Goal: Task Accomplishment & Management: Complete application form

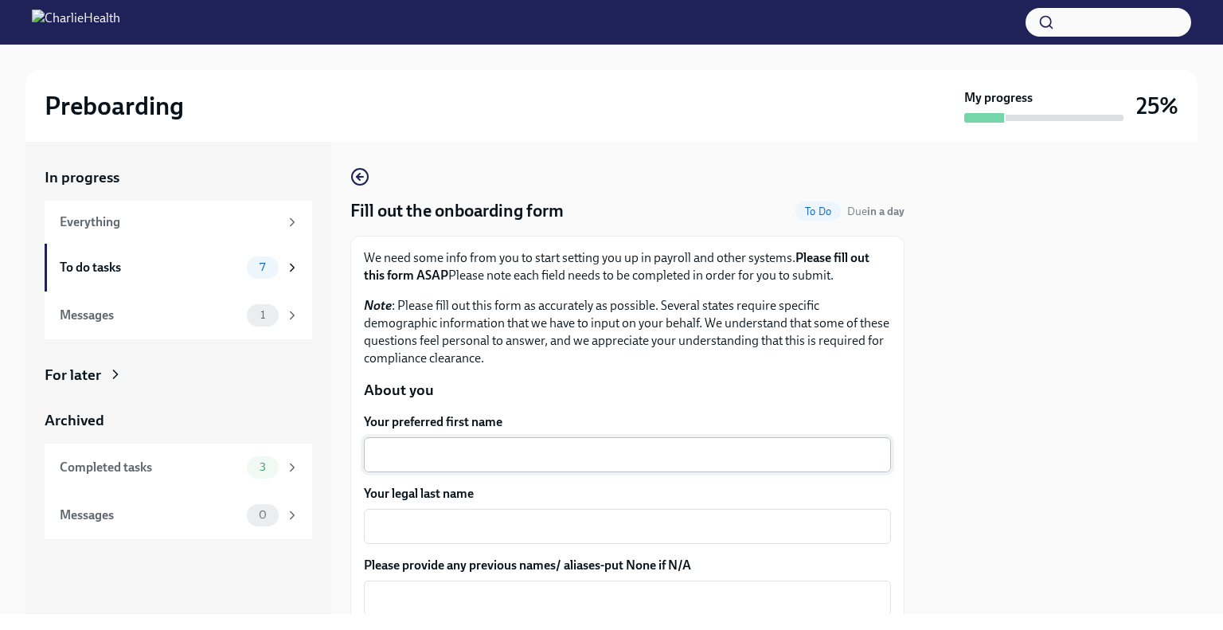
click at [447, 447] on textarea "Your preferred first name" at bounding box center [627, 454] width 508 height 19
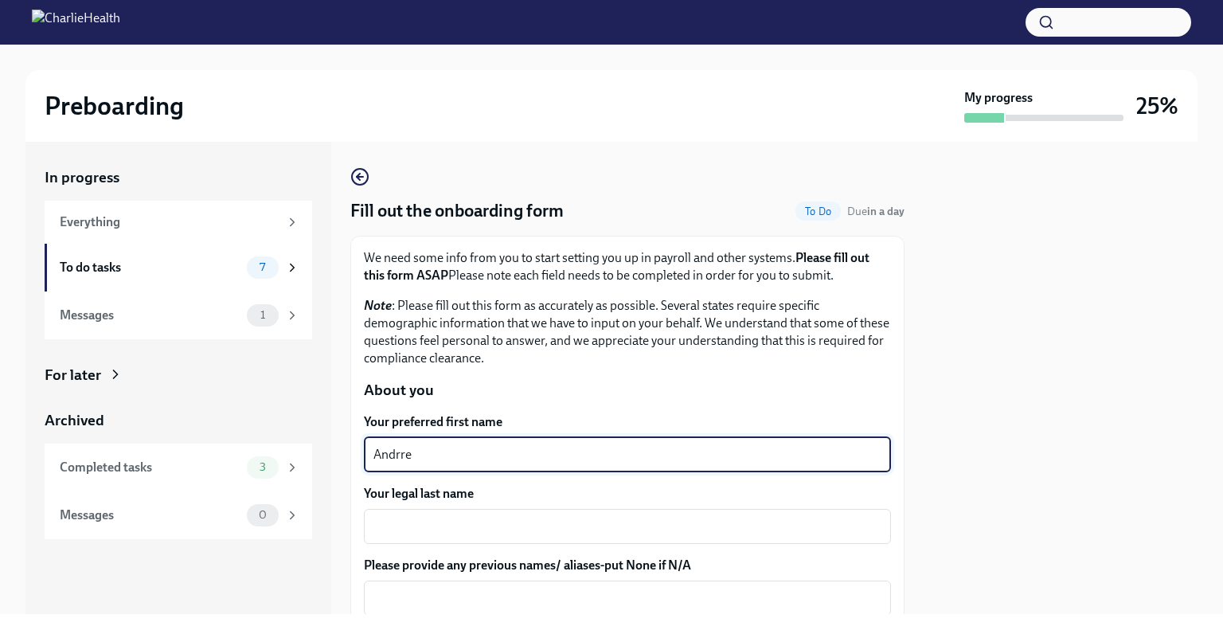
type textarea "Andrrea"
type textarea "[PERSON_NAME]"
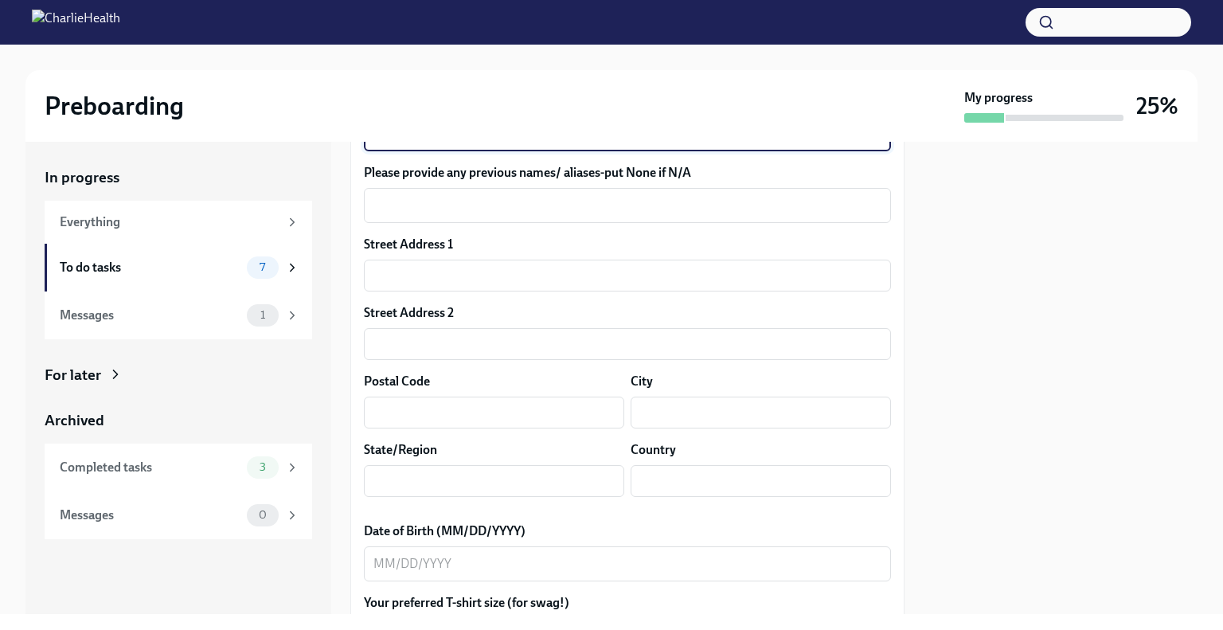
scroll to position [393, 0]
type textarea "[PERSON_NAME]"
click at [453, 291] on div "Street Address 1 ​ Street Address 2 ​ Postal Code ​ City ​ State/Region ​ Count…" at bounding box center [627, 372] width 527 height 274
click at [442, 279] on input "text" at bounding box center [627, 275] width 527 height 32
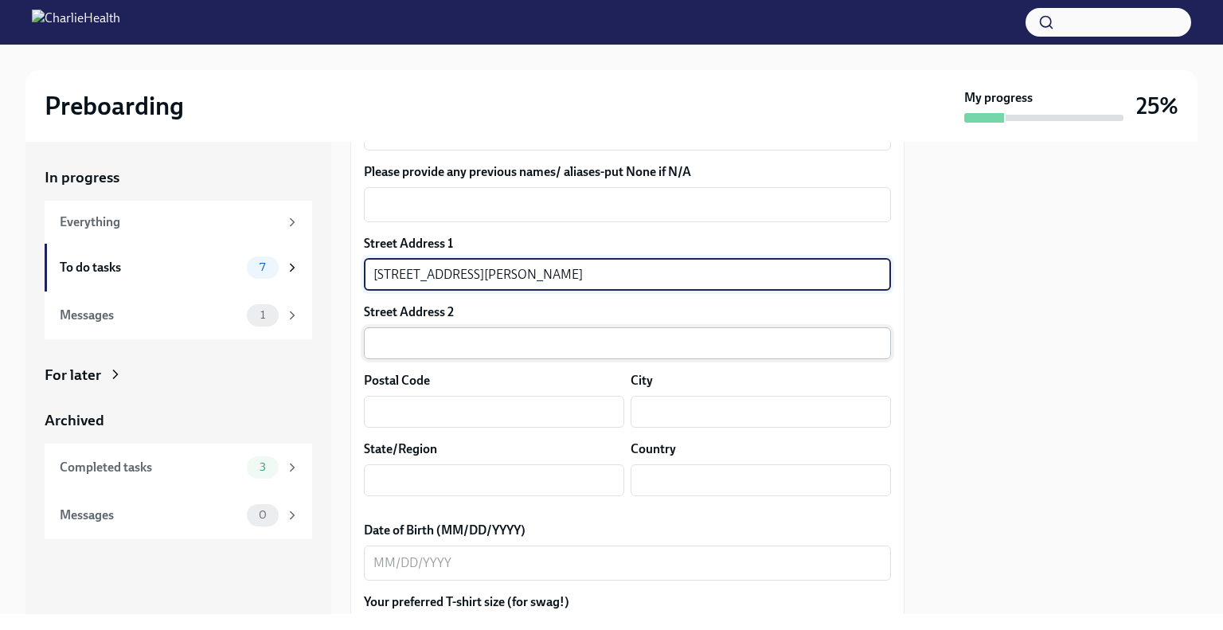
type input "[STREET_ADDRESS][PERSON_NAME]"
click at [459, 333] on input "text" at bounding box center [627, 343] width 527 height 32
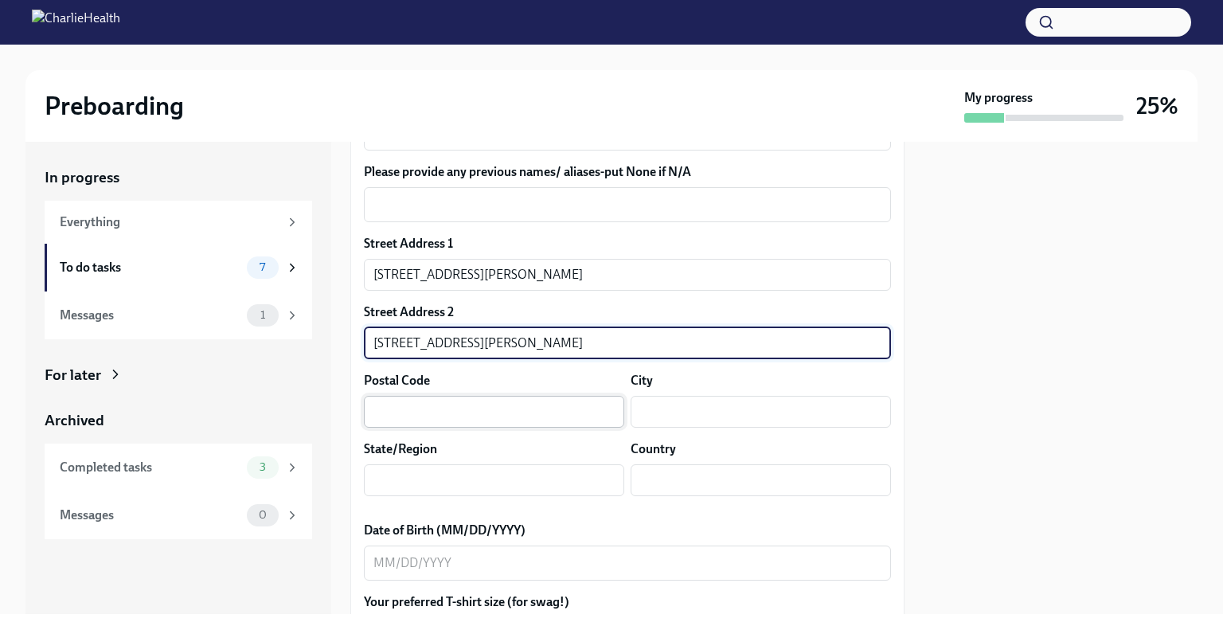
type input "[STREET_ADDRESS][PERSON_NAME]"
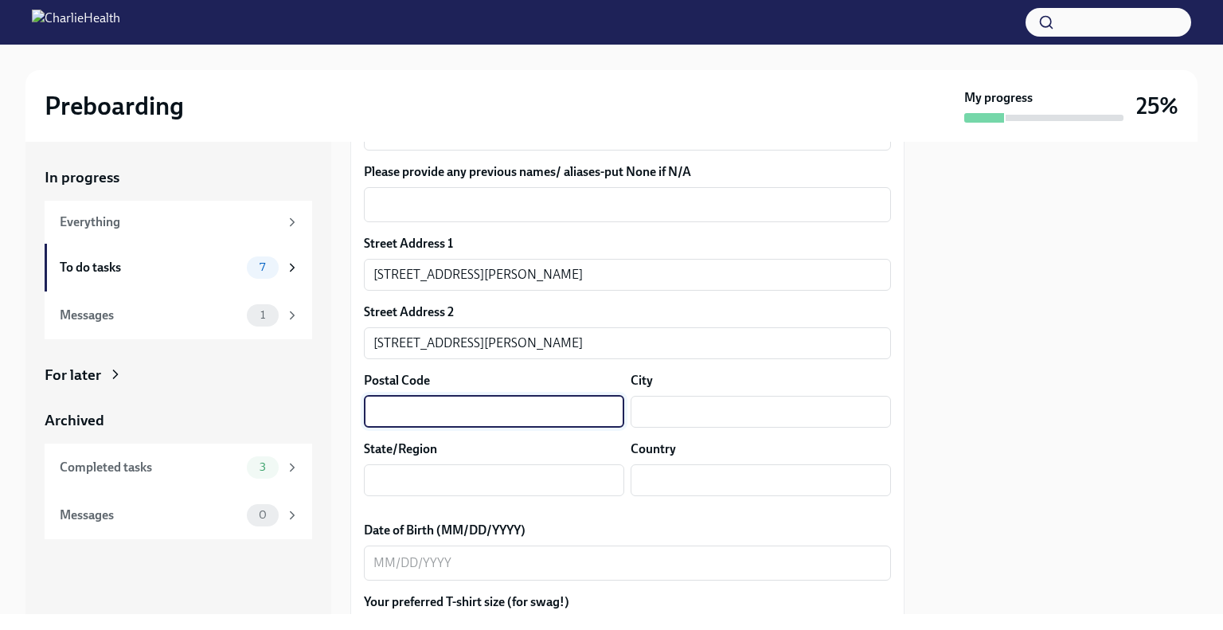
click at [463, 416] on input "text" at bounding box center [494, 412] width 260 height 32
type input "02148"
click at [785, 420] on input "text" at bounding box center [761, 412] width 260 height 32
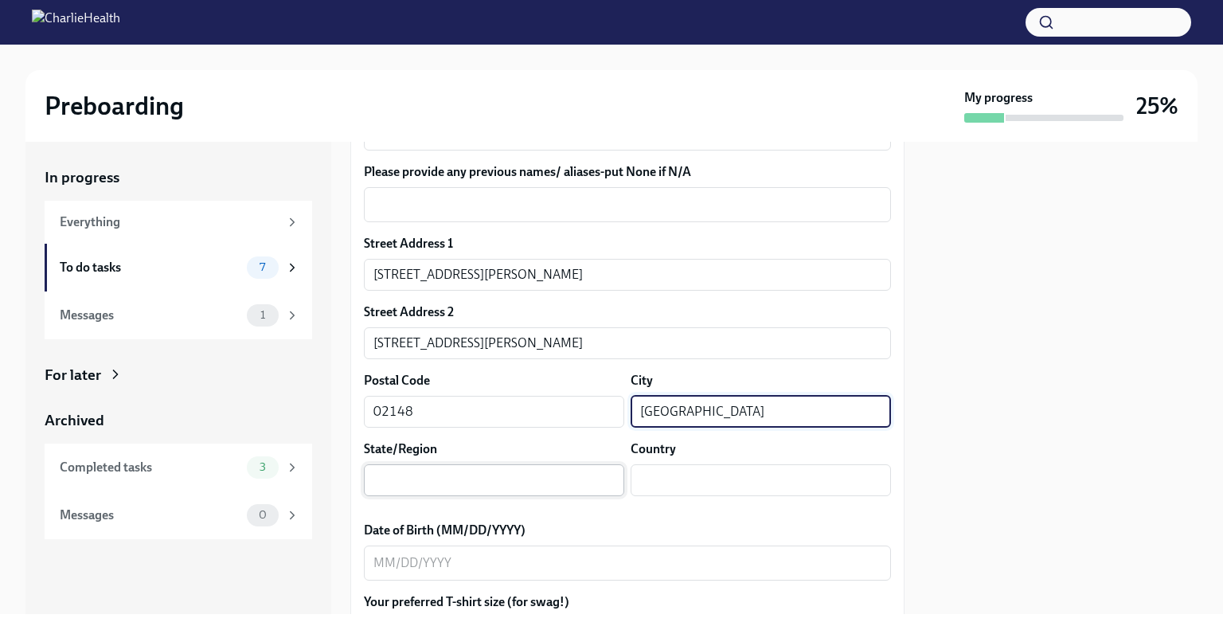
type input "[GEOGRAPHIC_DATA]"
click at [529, 490] on input "text" at bounding box center [494, 480] width 260 height 32
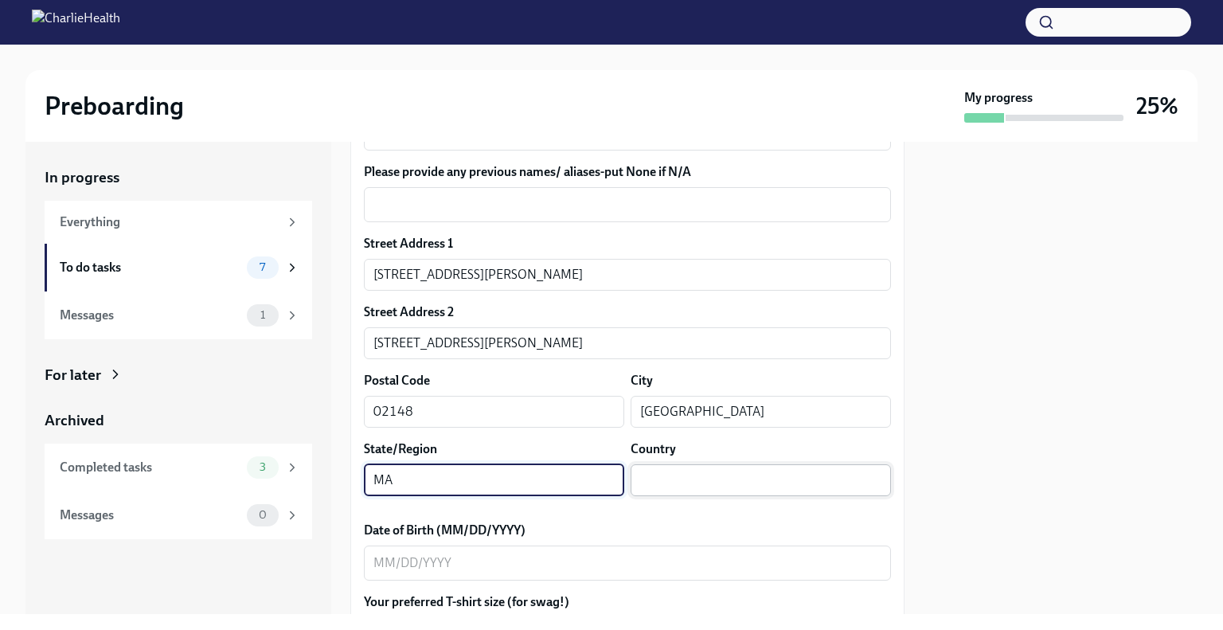
type input "MA"
click at [690, 485] on input "text" at bounding box center [761, 480] width 260 height 32
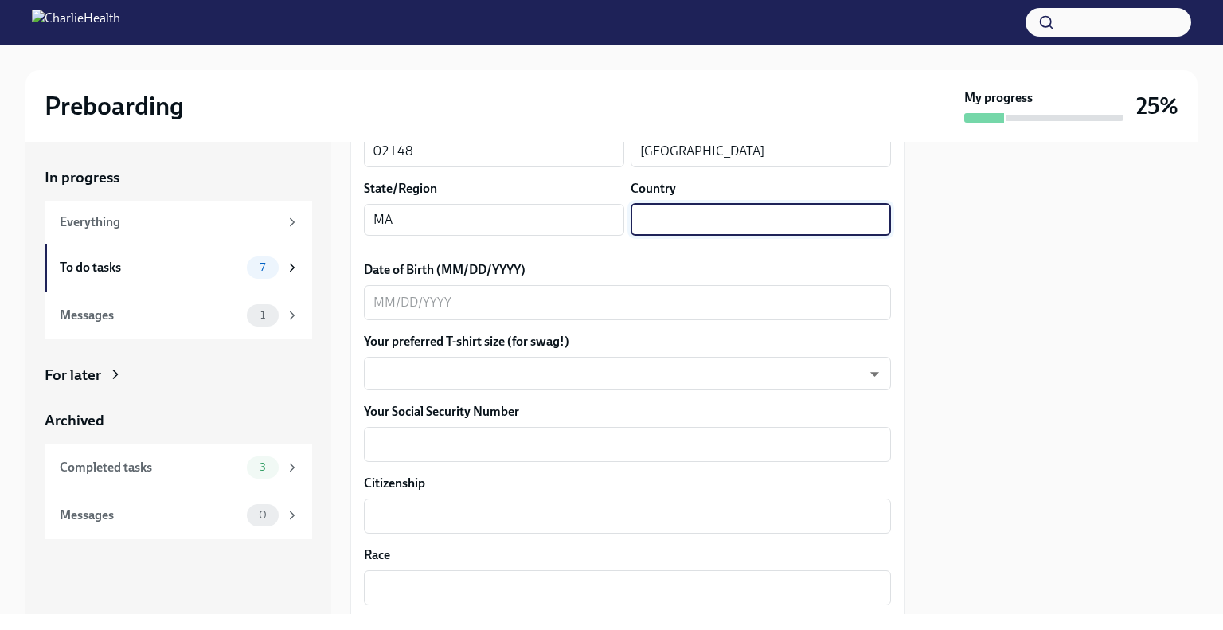
scroll to position [721, 0]
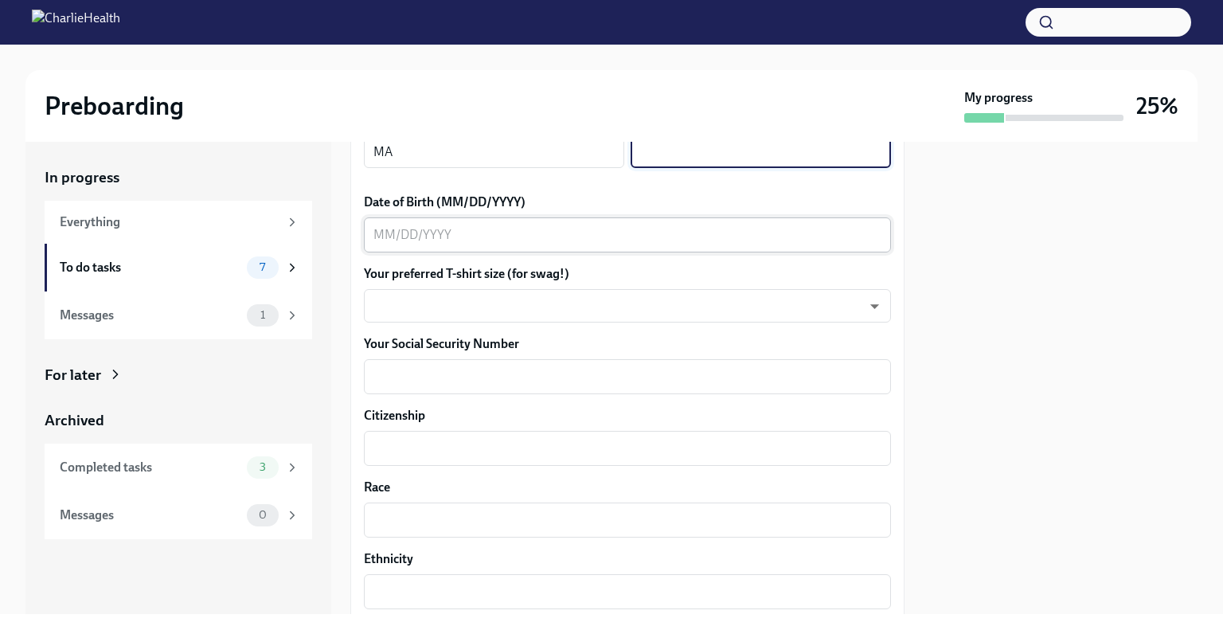
click at [447, 239] on textarea "Date of Birth (MM/DD/YYYY)" at bounding box center [627, 234] width 508 height 19
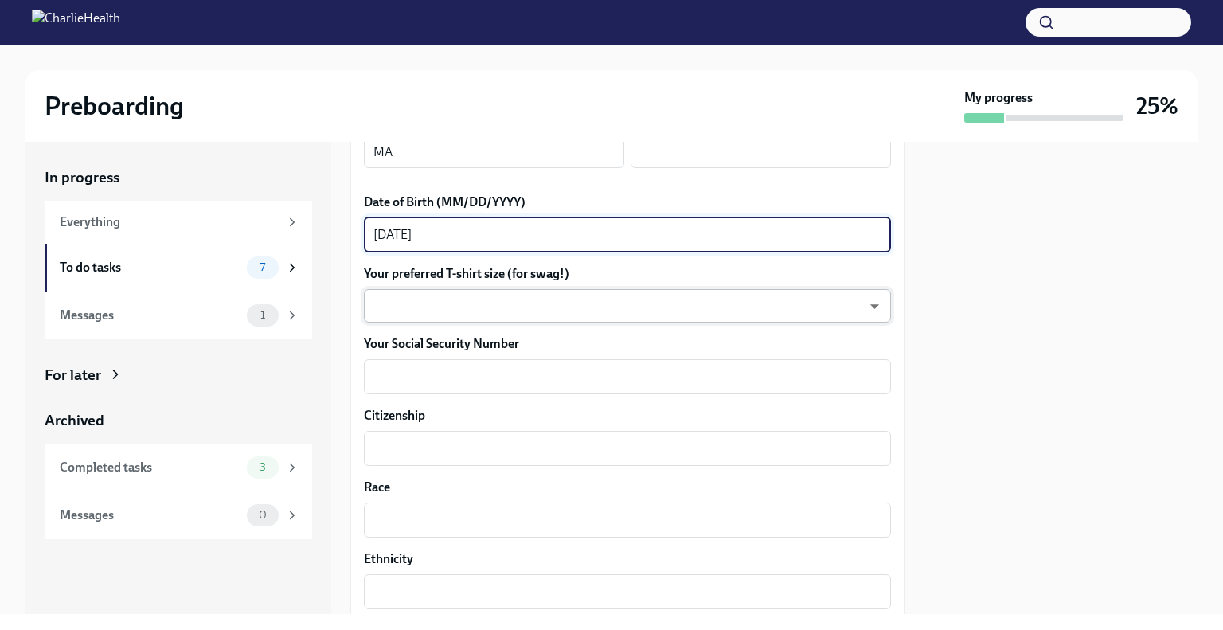
scroll to position [761, 0]
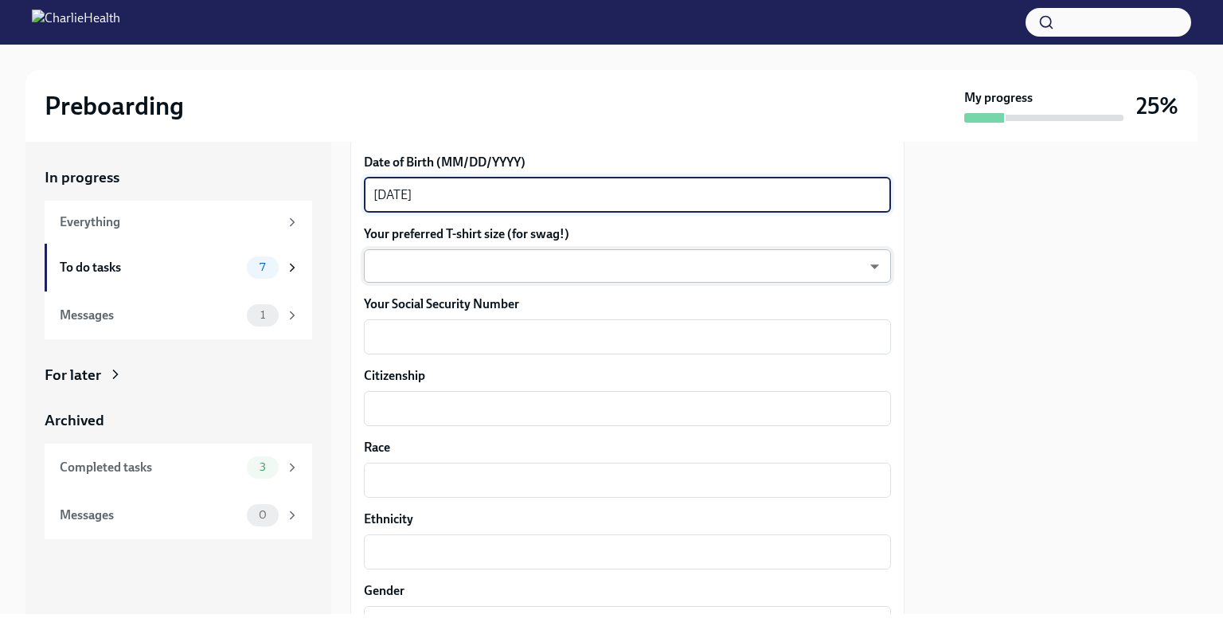
type textarea "[DATE]"
click at [455, 273] on body "Preboarding My progress 25% In progress Everything To do tasks 7 Messages 1 For…" at bounding box center [611, 315] width 1223 height 630
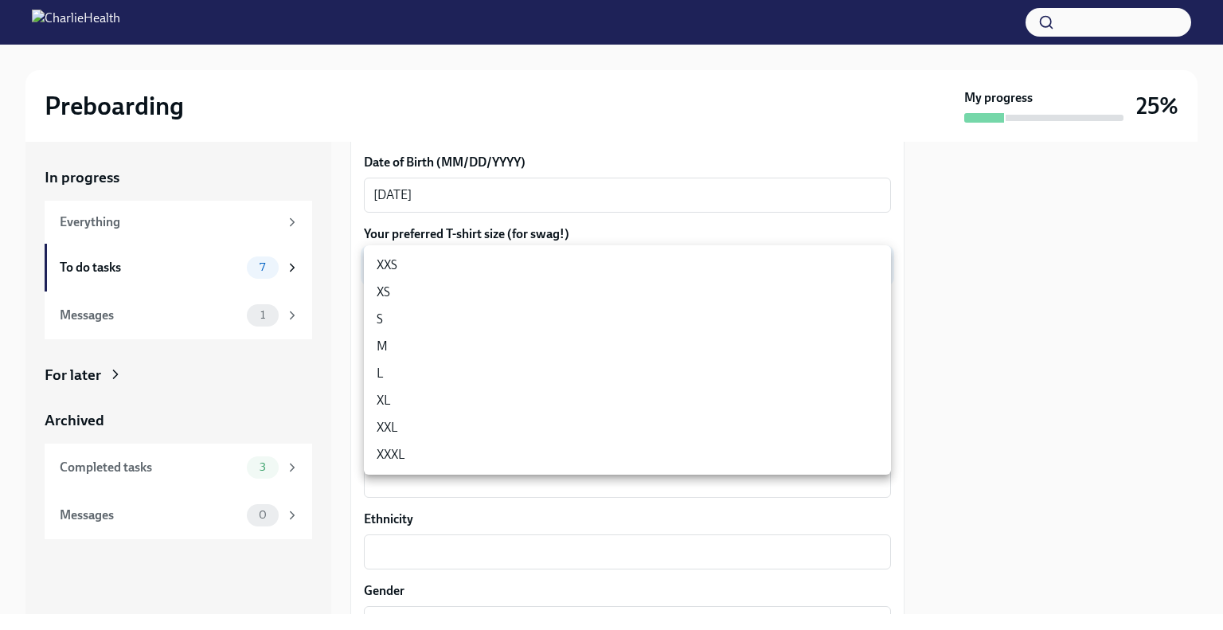
click at [436, 314] on li "S" at bounding box center [627, 319] width 527 height 27
type input "GYTm_qoab"
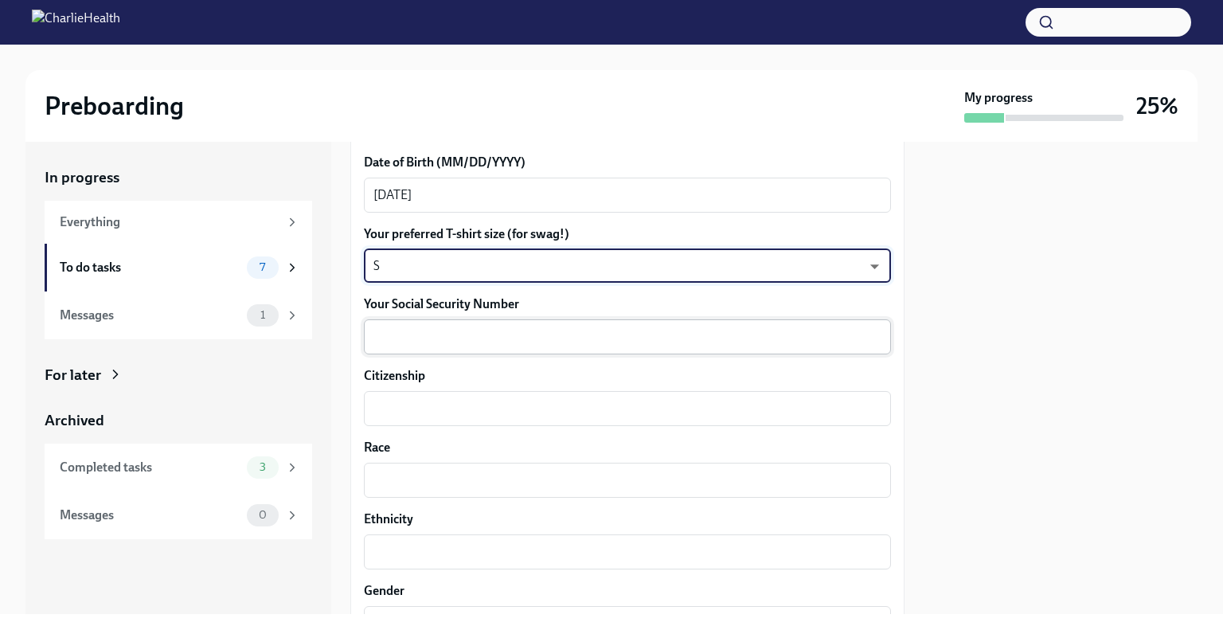
click at [418, 343] on textarea "Your Social Security Number" at bounding box center [627, 336] width 508 height 19
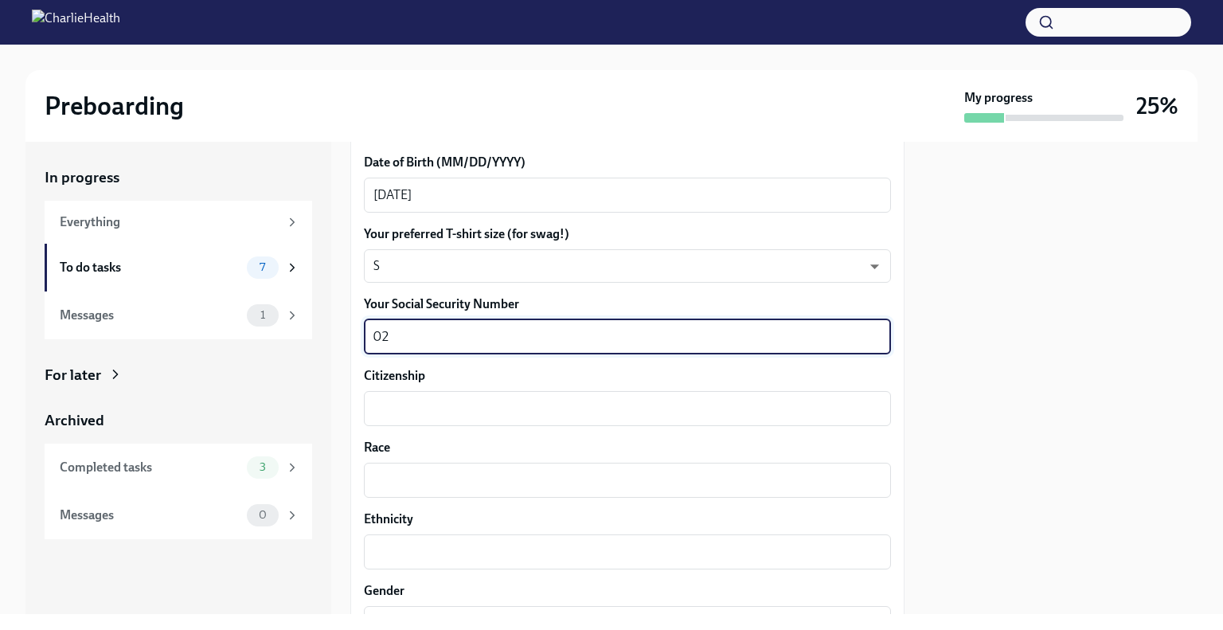
type textarea "0"
type textarea "3"
type textarea "030783893"
click at [409, 417] on div "x ​" at bounding box center [627, 408] width 527 height 35
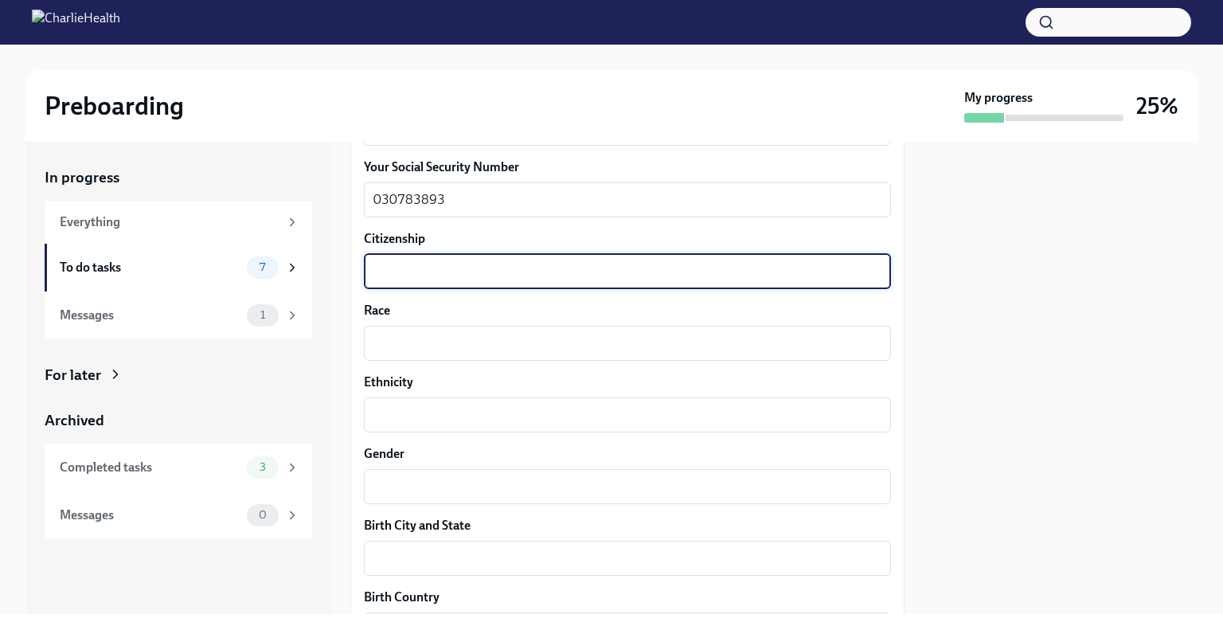
scroll to position [896, 0]
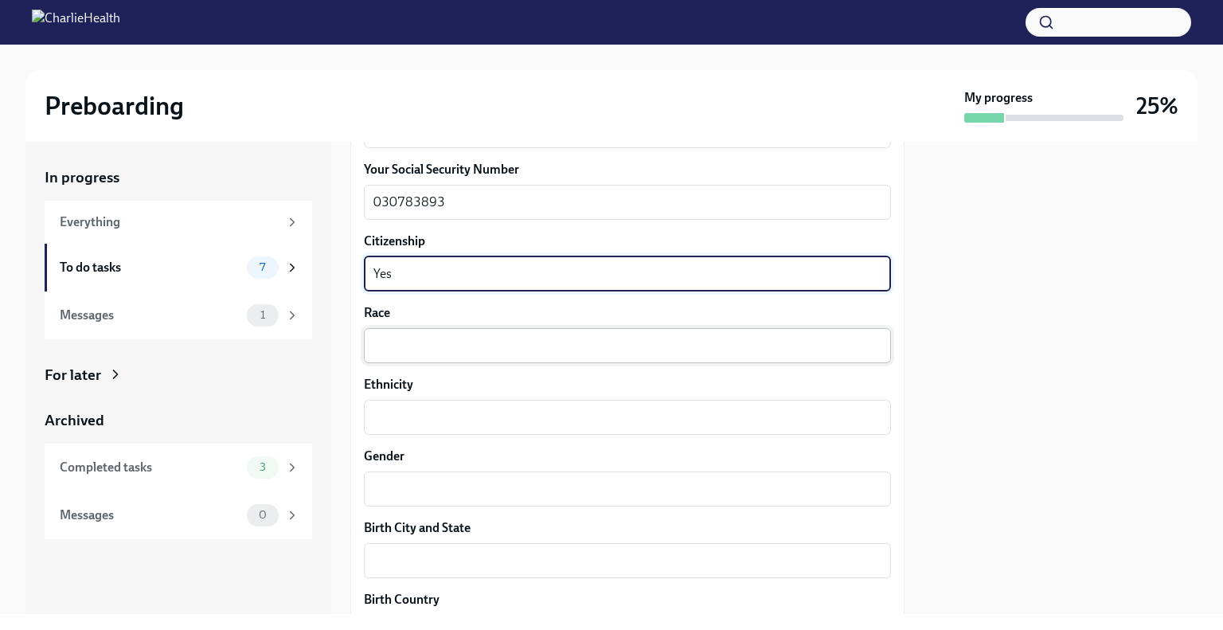
type textarea "Yes"
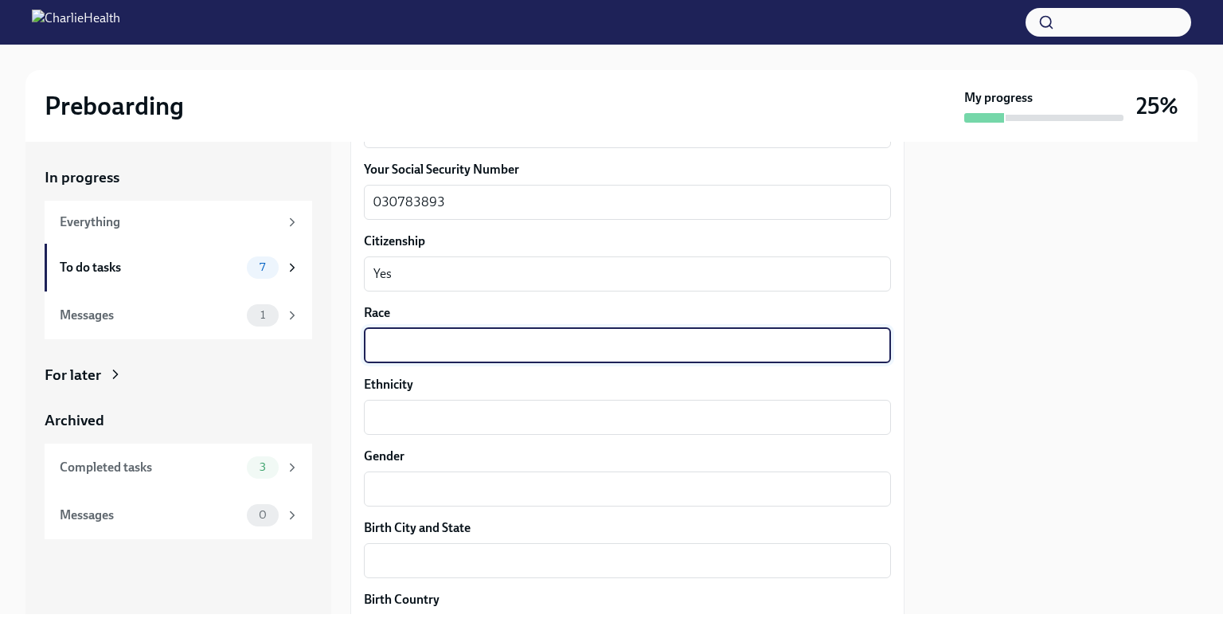
click at [429, 337] on textarea "Race" at bounding box center [627, 345] width 508 height 19
type textarea "White"
click at [411, 418] on textarea "Ethnicity" at bounding box center [627, 417] width 508 height 19
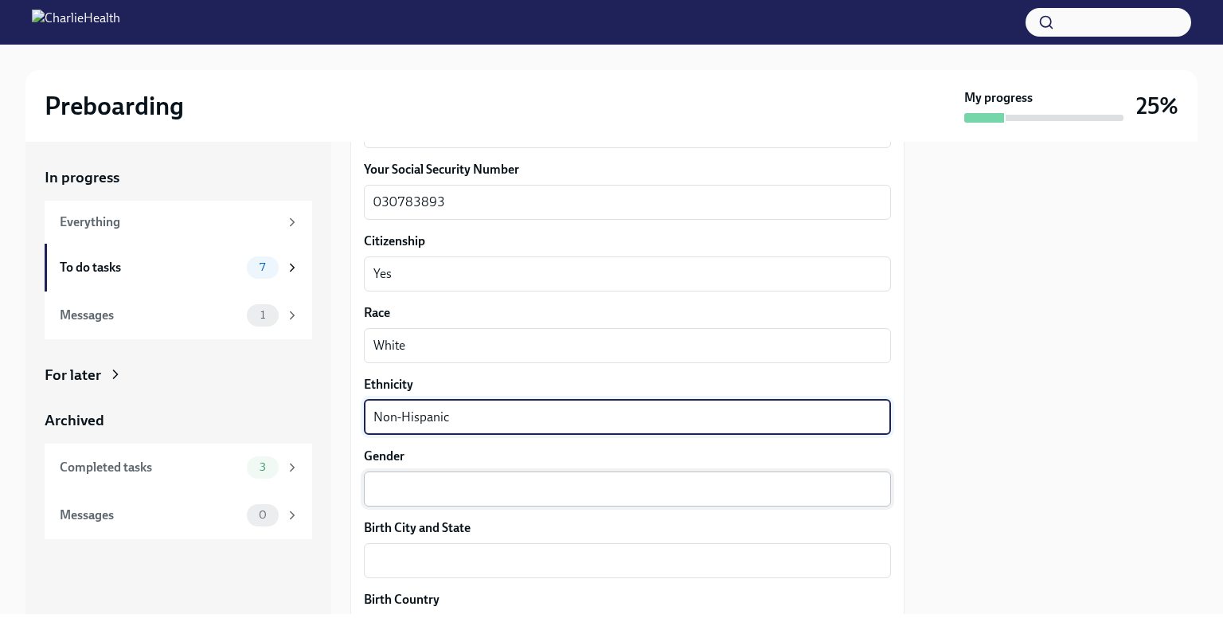
type textarea "Non-Hispanic"
click at [399, 479] on textarea "Gender" at bounding box center [627, 488] width 508 height 19
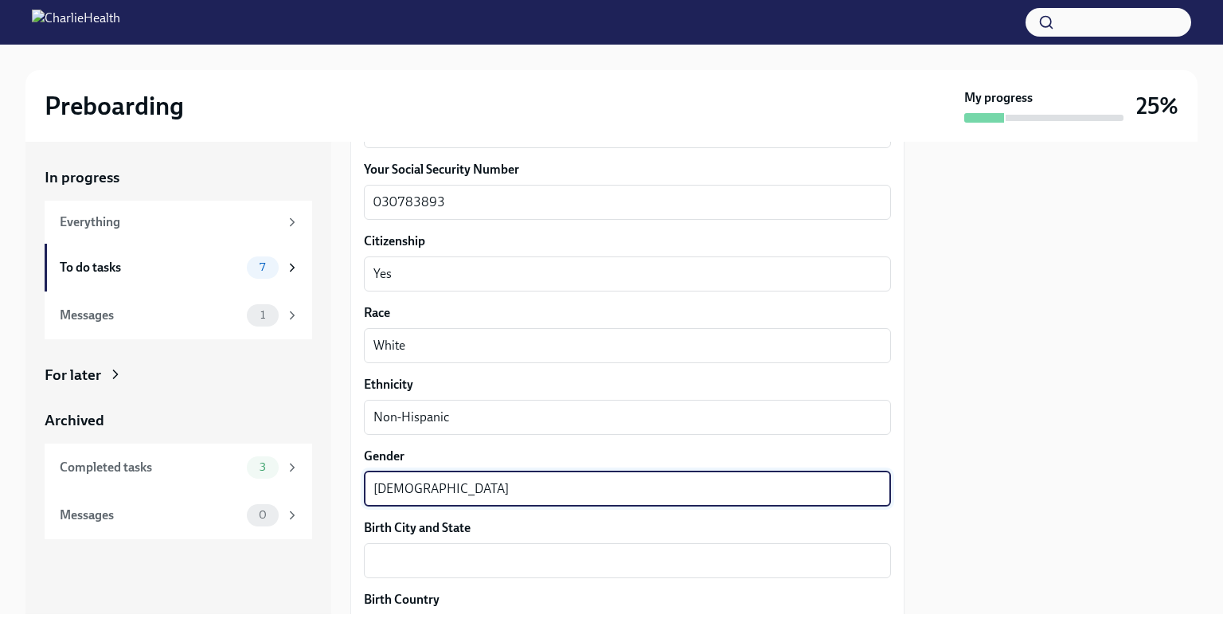
type textarea "[DEMOGRAPHIC_DATA]"
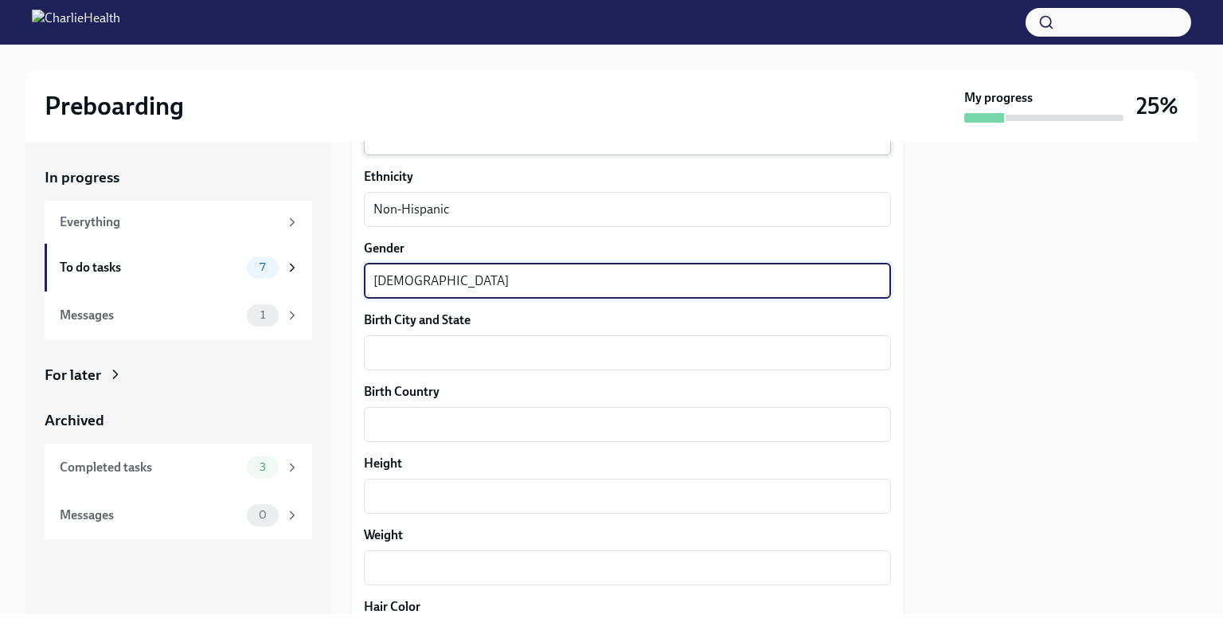
scroll to position [1105, 0]
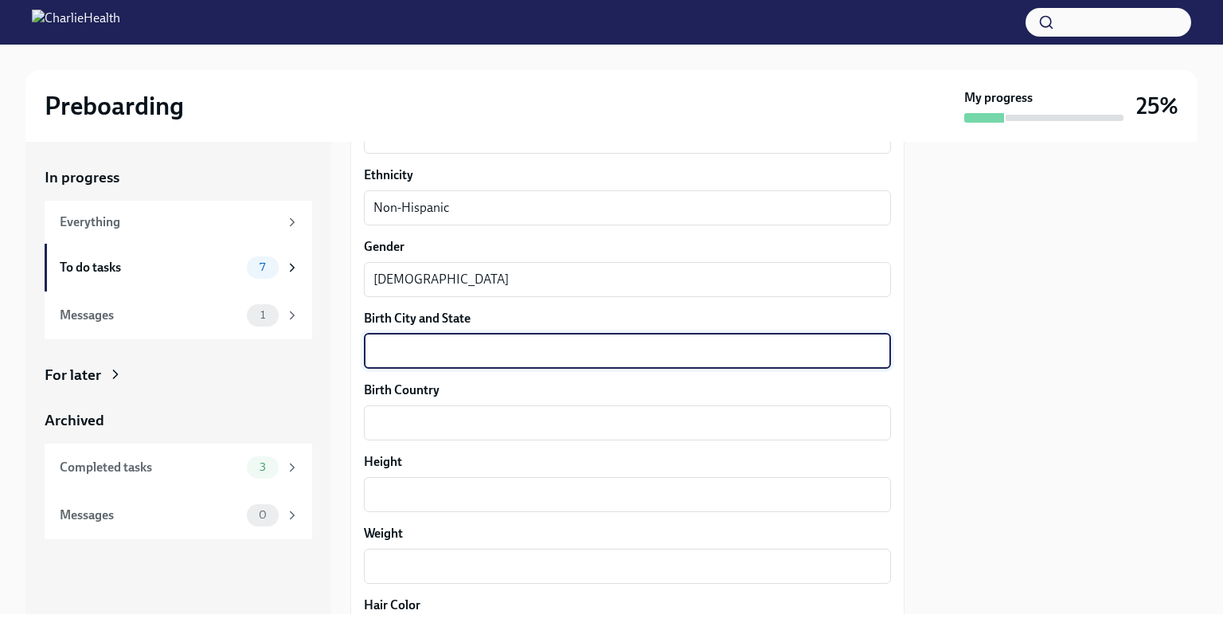
click at [434, 346] on textarea "Birth City and State" at bounding box center [627, 351] width 508 height 19
type textarea "[PERSON_NAME]"
type textarea "Boston MA"
click at [426, 426] on textarea "Birth Country" at bounding box center [627, 422] width 508 height 19
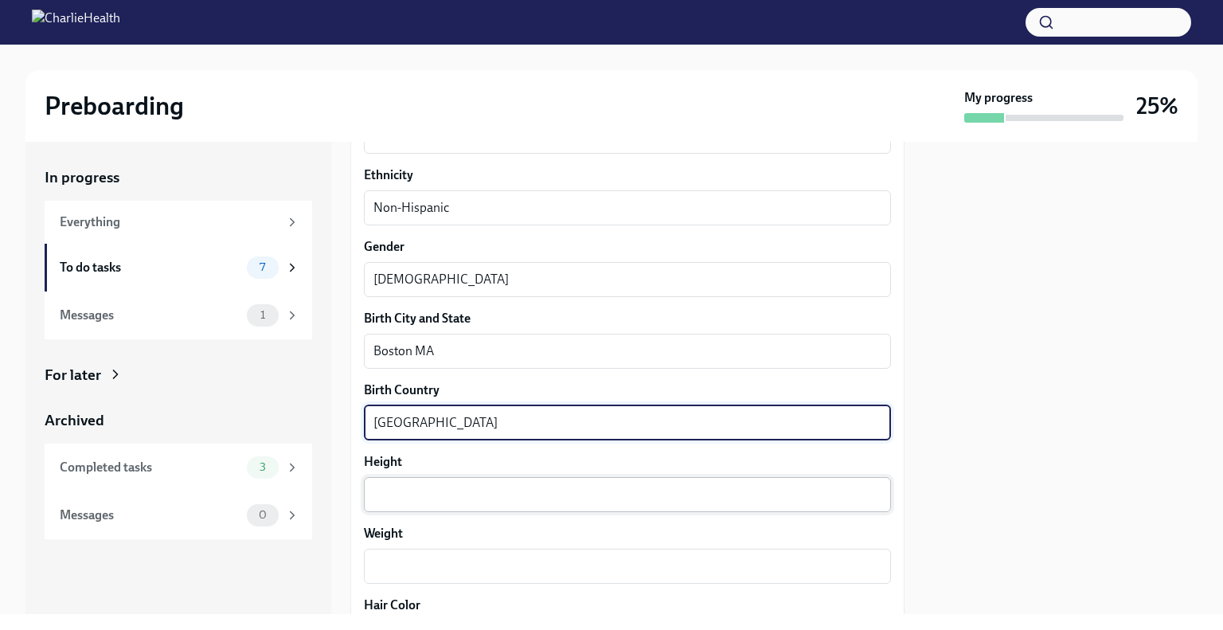
type textarea "[GEOGRAPHIC_DATA]"
click at [376, 486] on textarea "Height" at bounding box center [627, 494] width 508 height 19
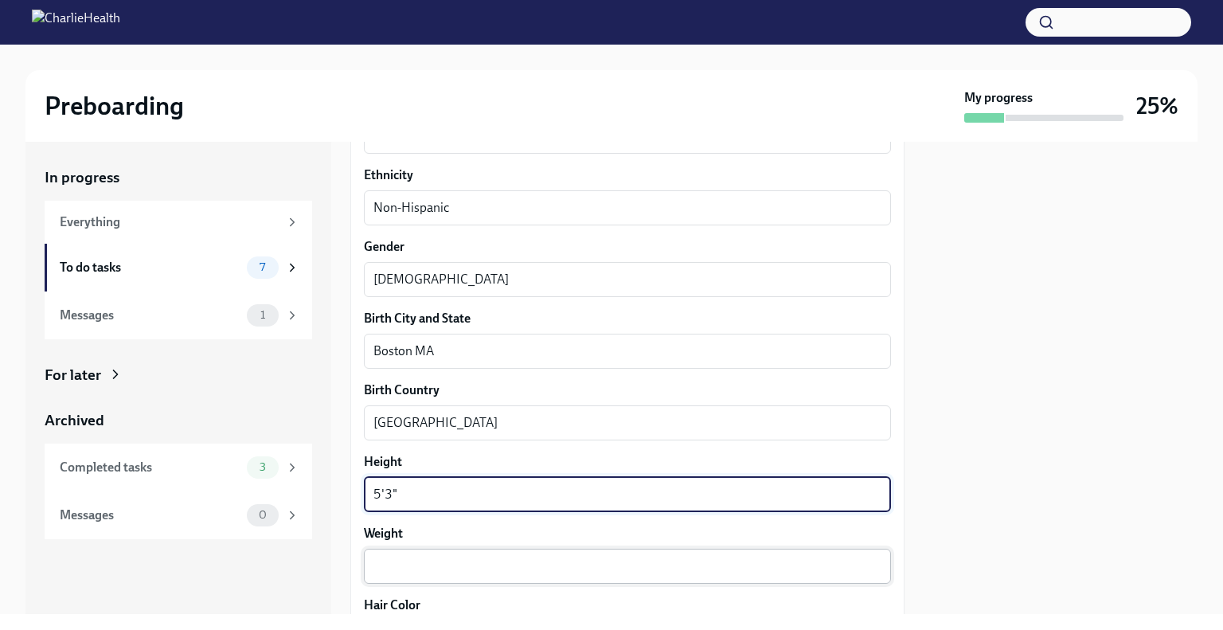
type textarea "5'3""
click at [424, 562] on textarea "Weight" at bounding box center [627, 566] width 508 height 19
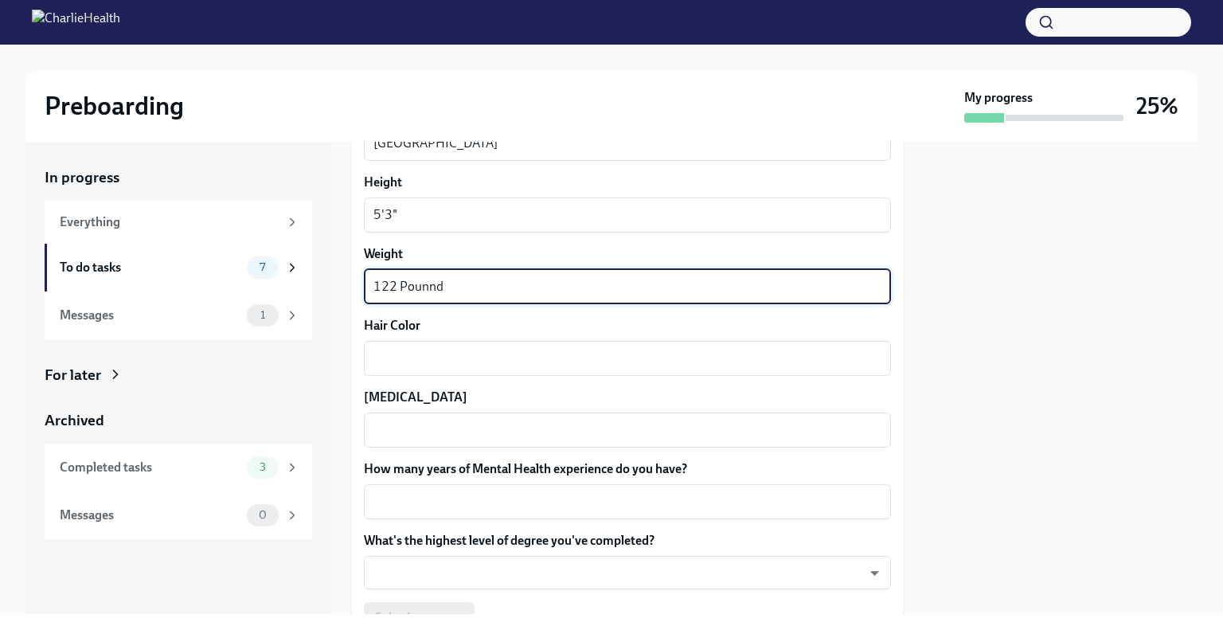
scroll to position [1392, 0]
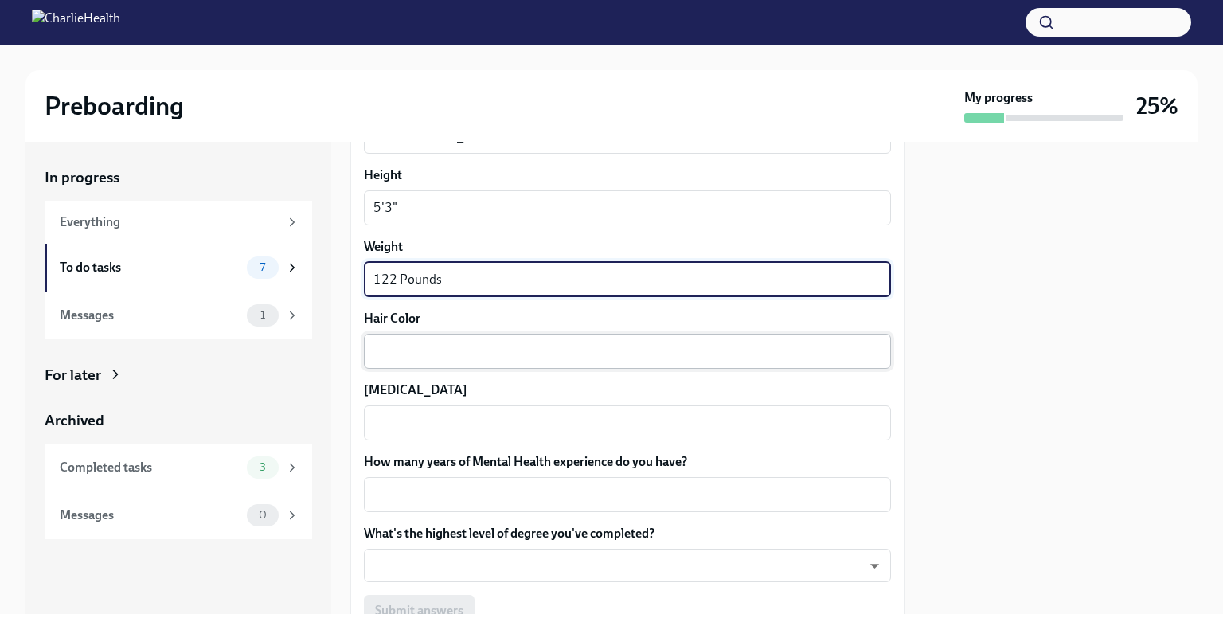
type textarea "122 Pounds"
click at [436, 350] on textarea "Hair Color" at bounding box center [627, 351] width 508 height 19
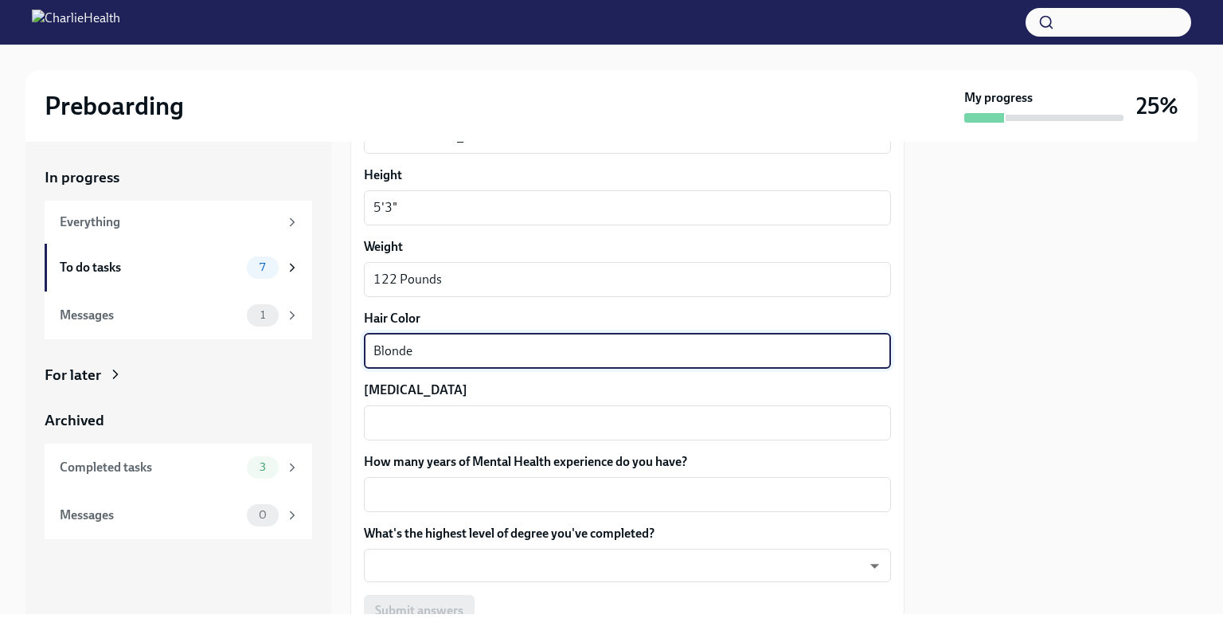
type textarea "Blonde"
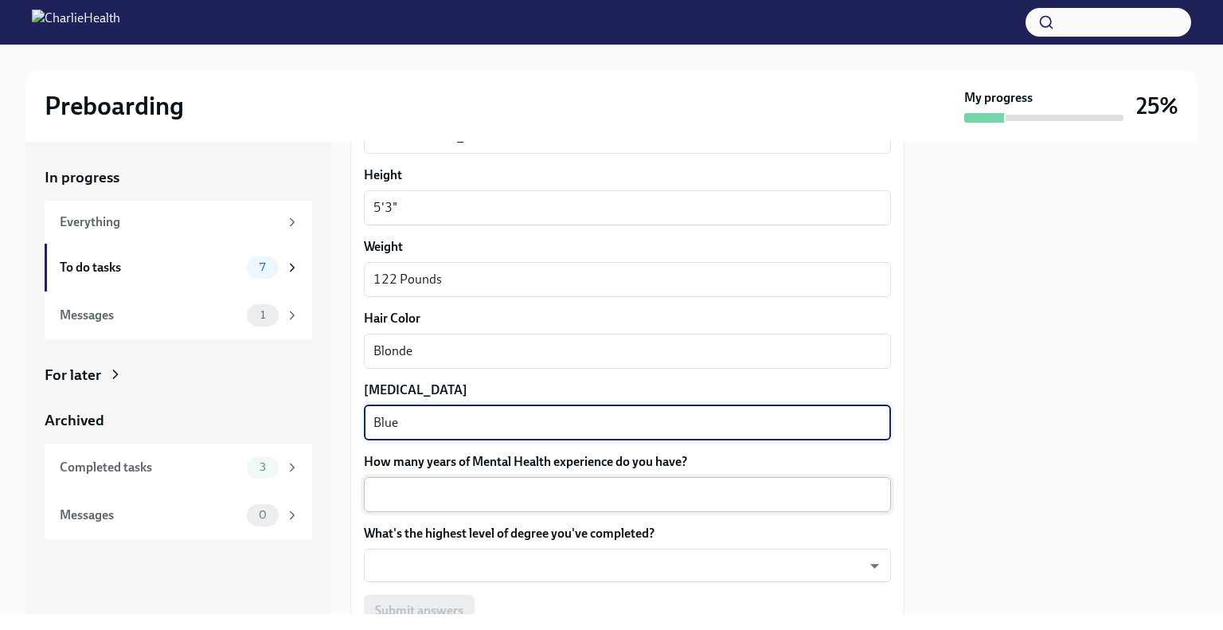
type textarea "Blue"
click at [533, 506] on div "x ​" at bounding box center [627, 494] width 527 height 35
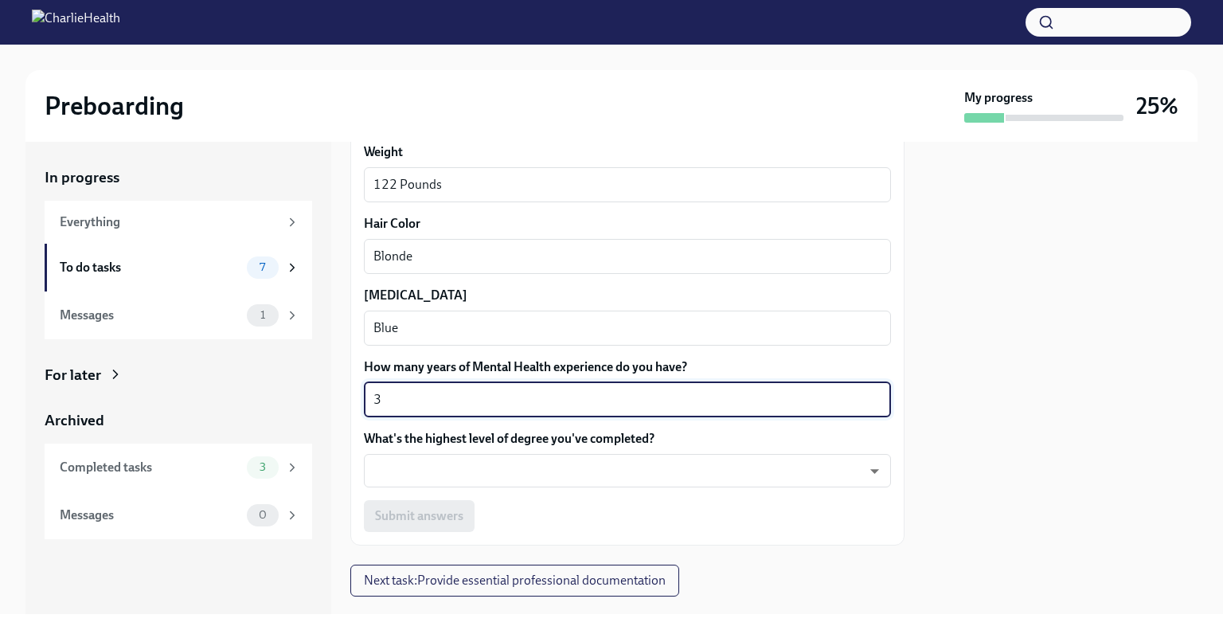
scroll to position [1518, 0]
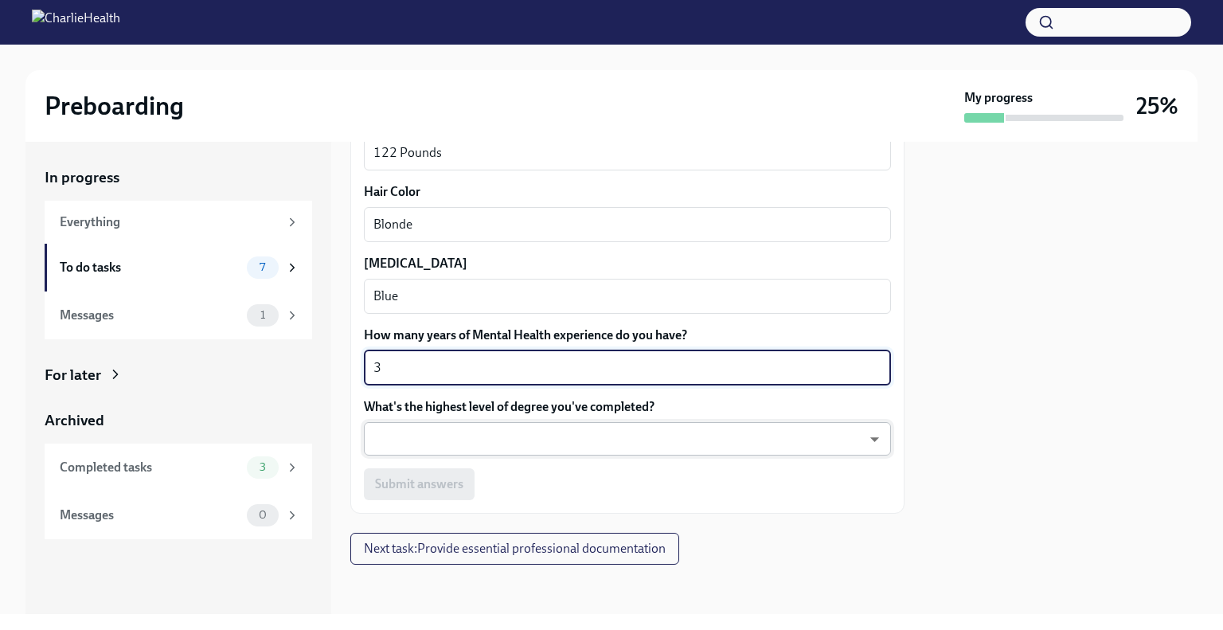
type textarea "3"
click at [549, 439] on body "Preboarding My progress 25% In progress Everything To do tasks 7 Messages 1 For…" at bounding box center [611, 315] width 1223 height 630
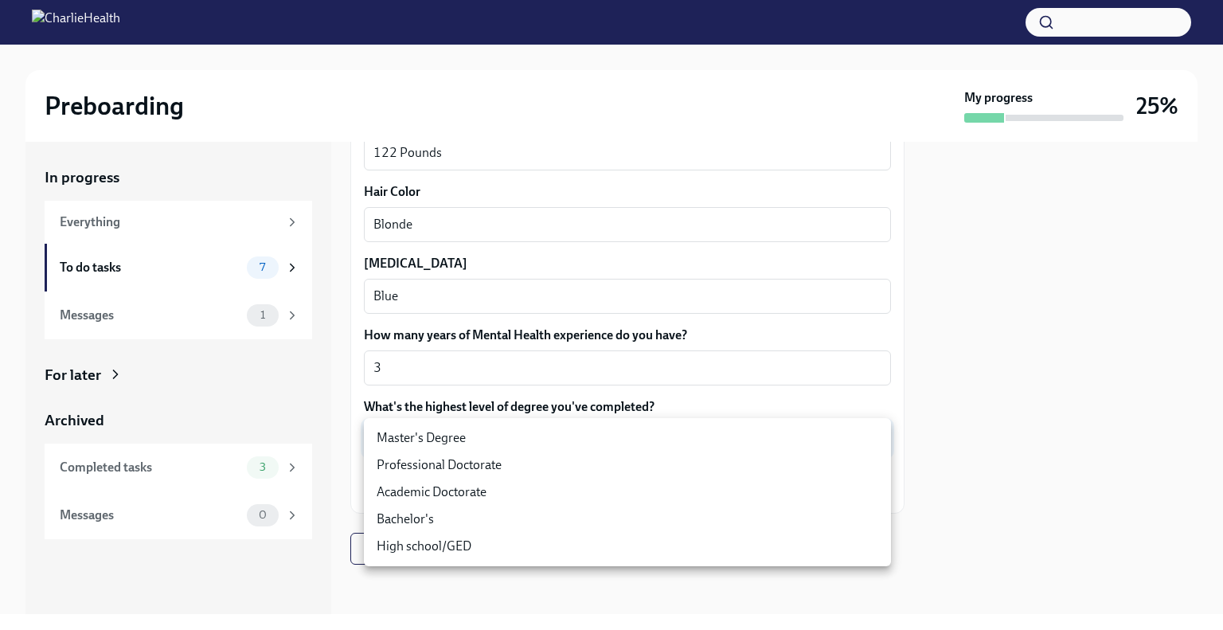
click at [504, 447] on li "Master's Degree" at bounding box center [627, 437] width 527 height 27
type input "2vBr-ghkD"
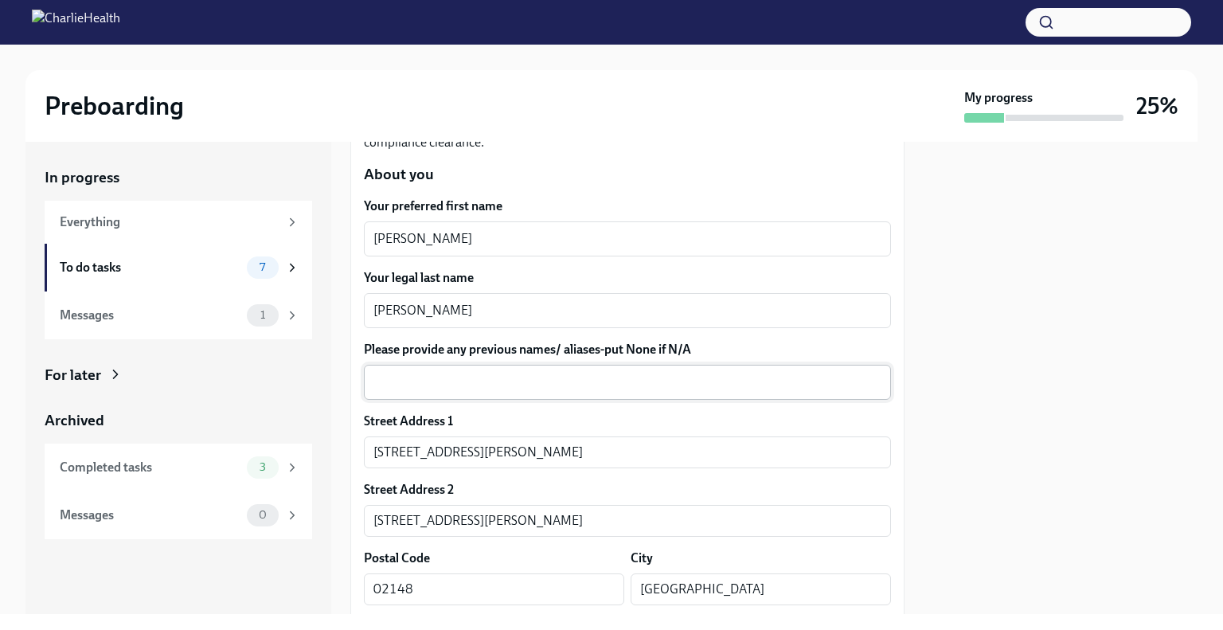
scroll to position [218, 0]
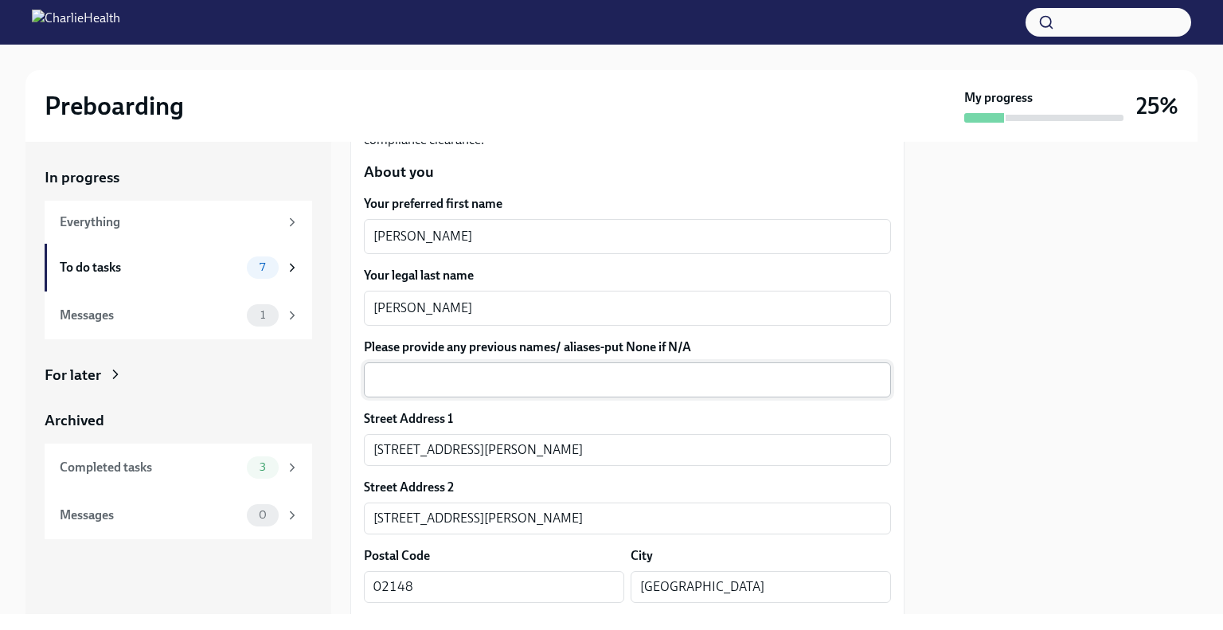
click at [479, 381] on textarea "Please provide any previous names/ aliases-put None if N/A" at bounding box center [627, 379] width 508 height 19
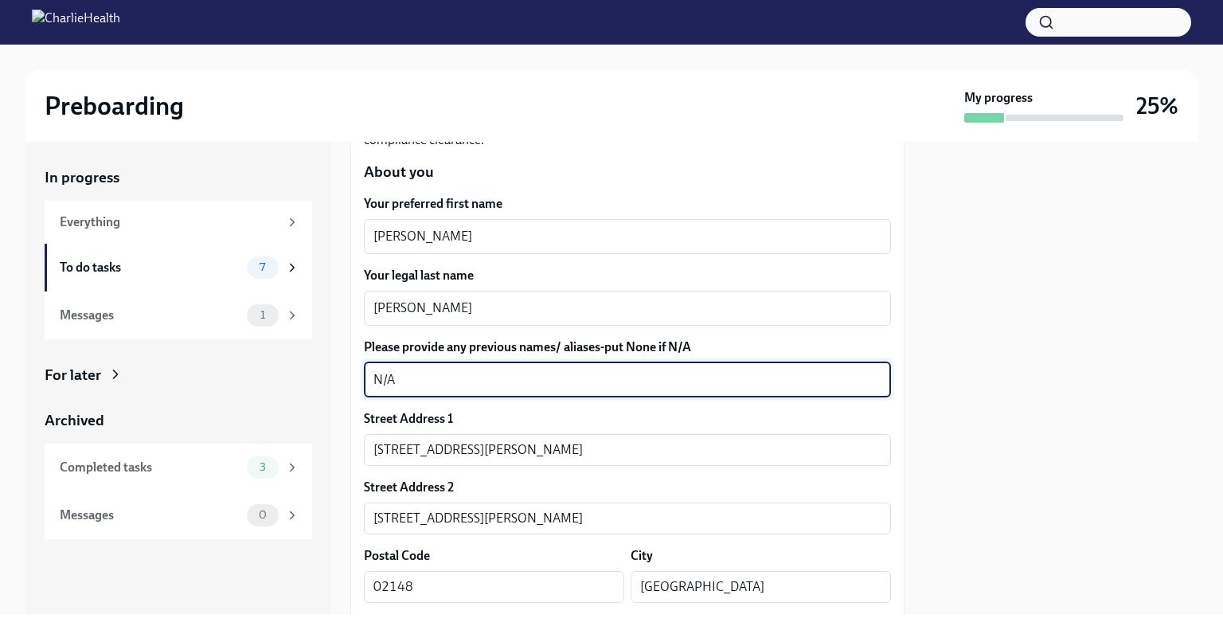
scroll to position [1518, 0]
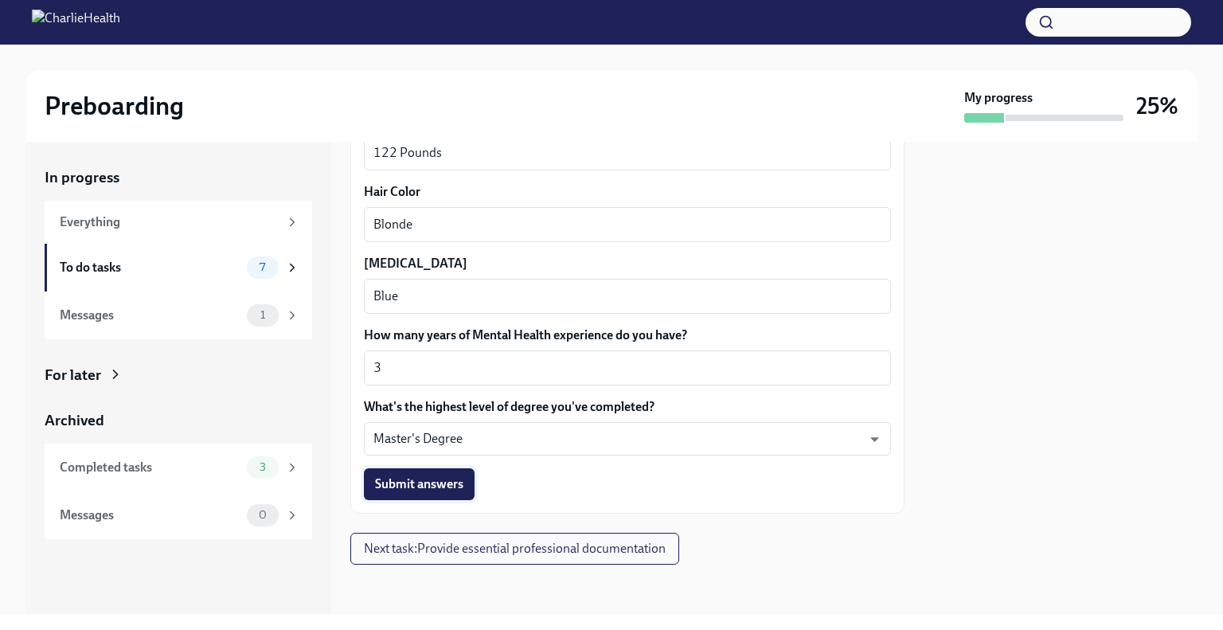
type textarea "N/A"
click at [424, 477] on span "Submit answers" at bounding box center [419, 484] width 88 height 16
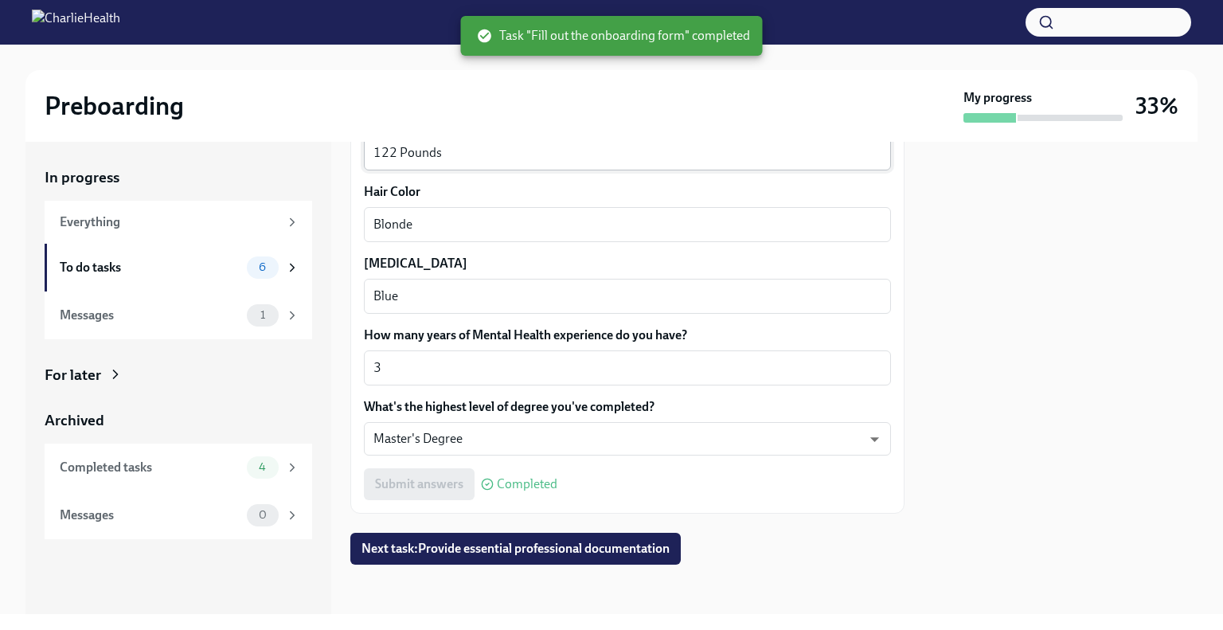
scroll to position [1519, 0]
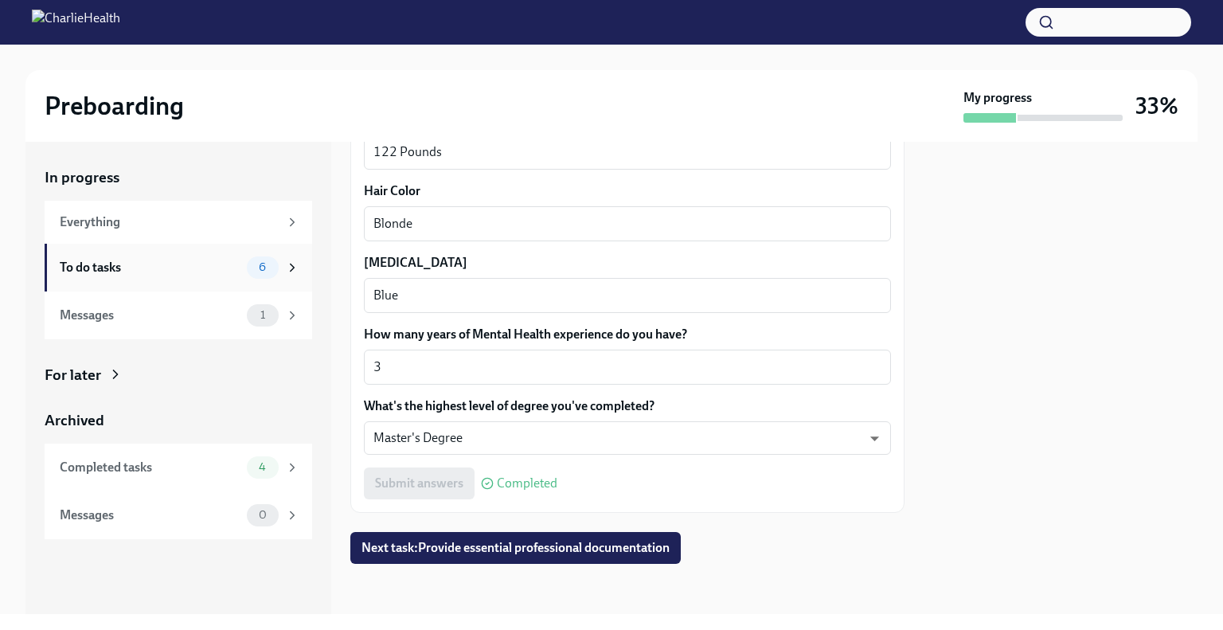
click at [192, 261] on div "To do tasks" at bounding box center [150, 268] width 181 height 18
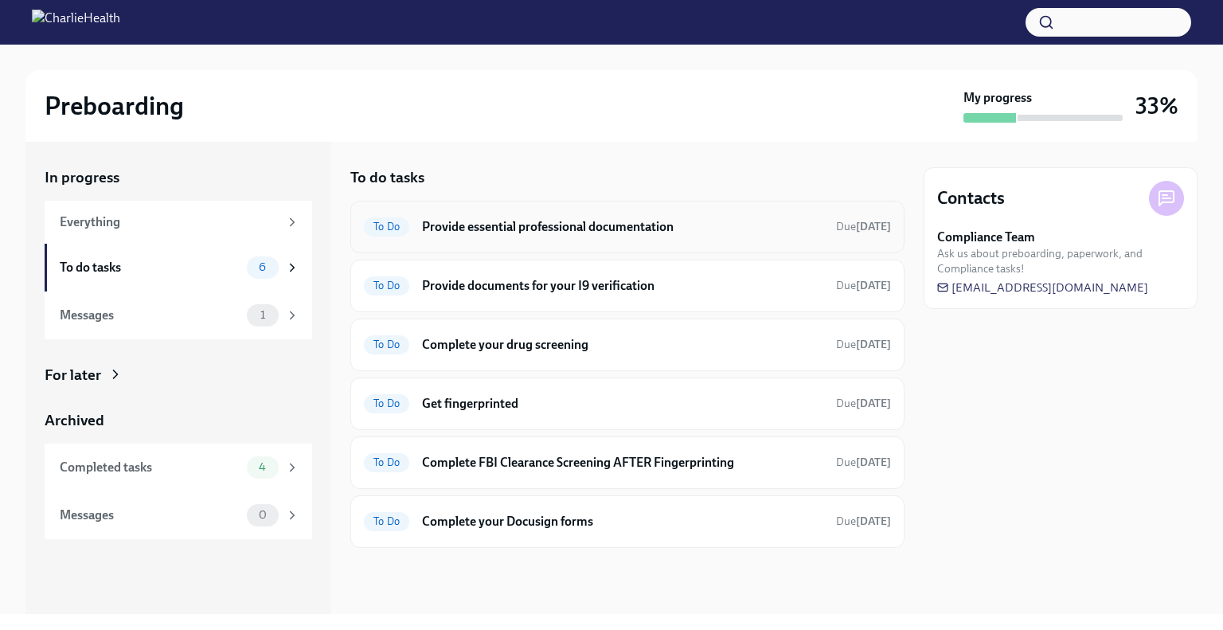
click at [570, 227] on h6 "Provide essential professional documentation" at bounding box center [622, 227] width 401 height 18
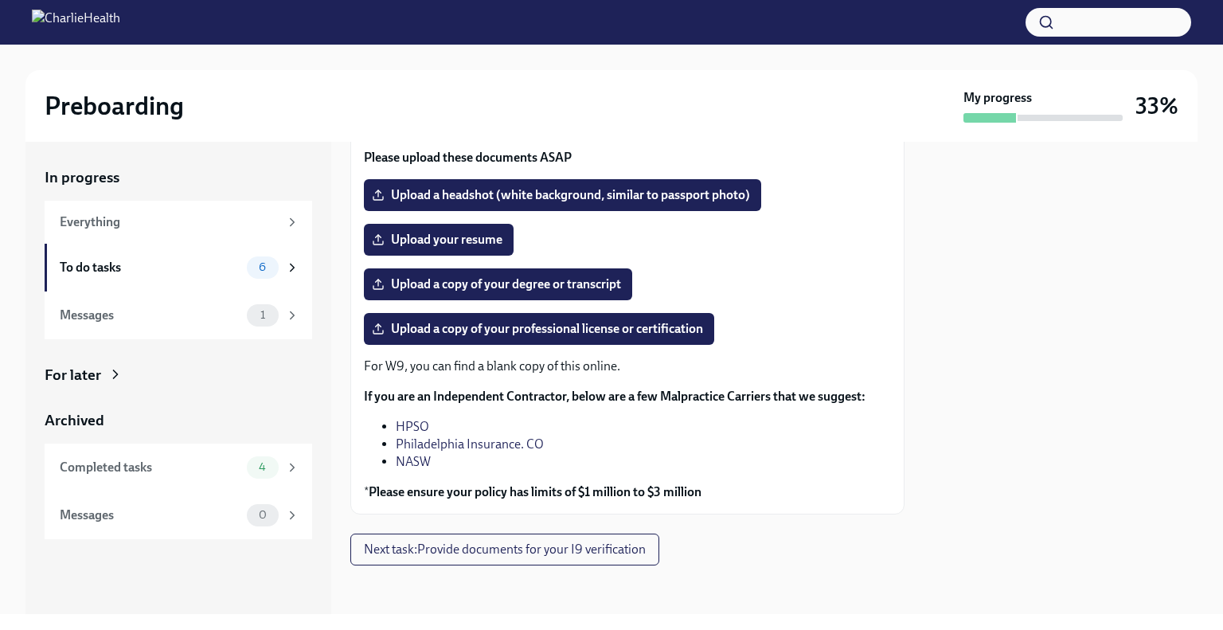
scroll to position [166, 0]
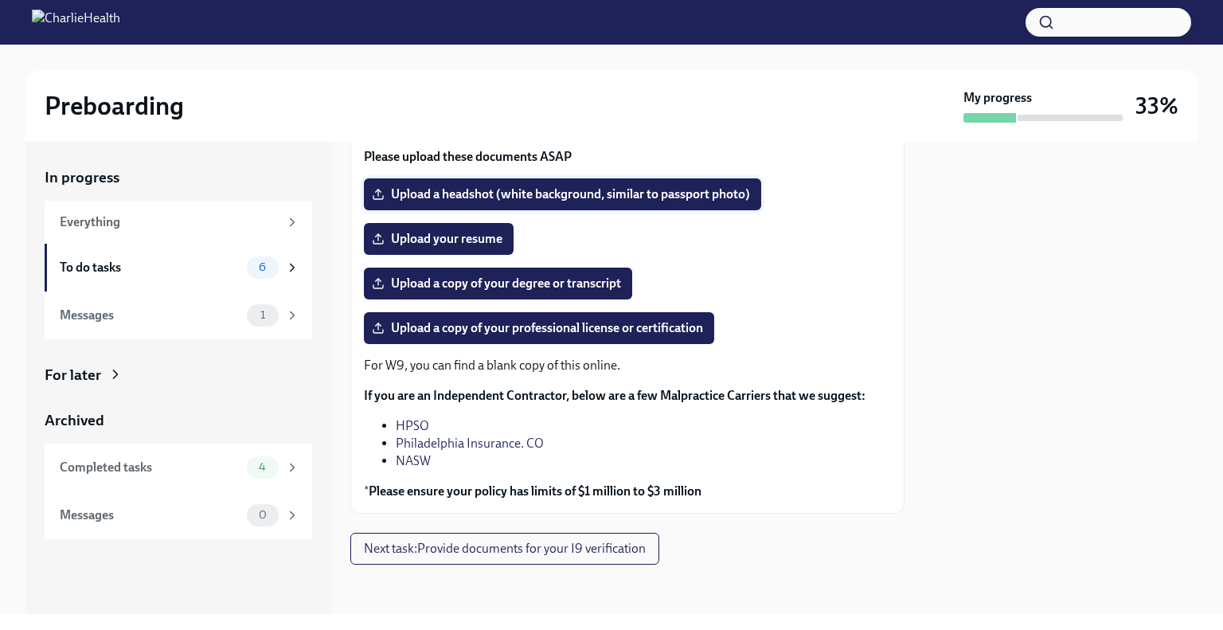
click at [637, 201] on span "Upload a headshot (white background, similar to passport photo)" at bounding box center [562, 194] width 375 height 16
click at [0, 0] on input "Upload a headshot (white background, similar to passport photo)" at bounding box center [0, 0] width 0 height 0
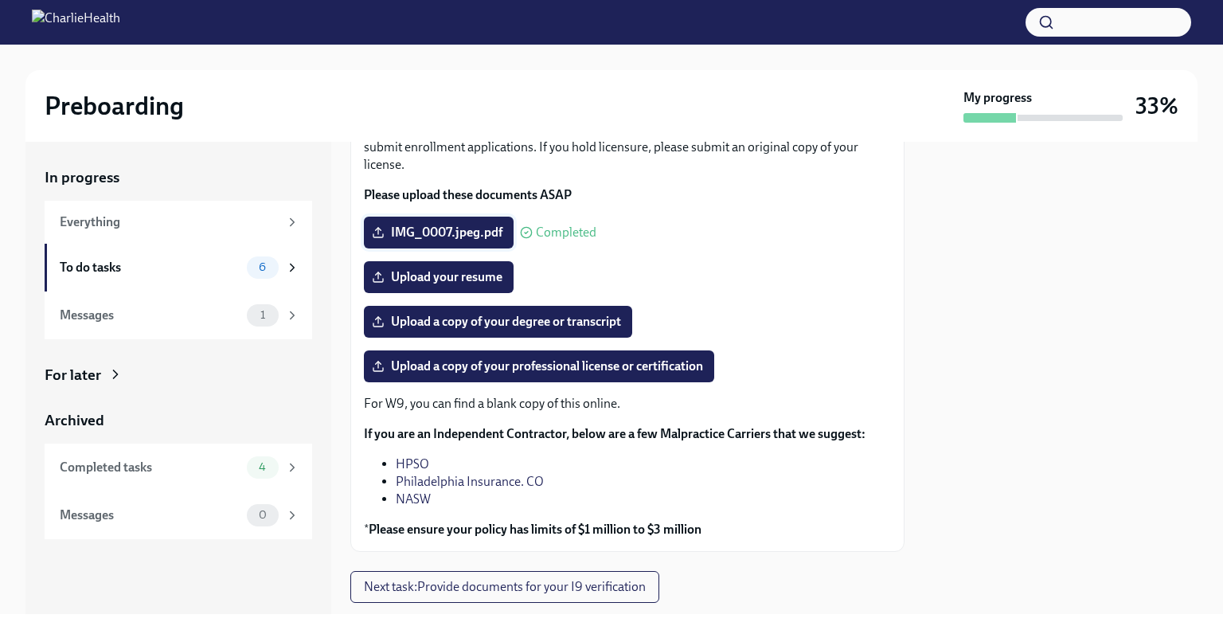
scroll to position [129, 0]
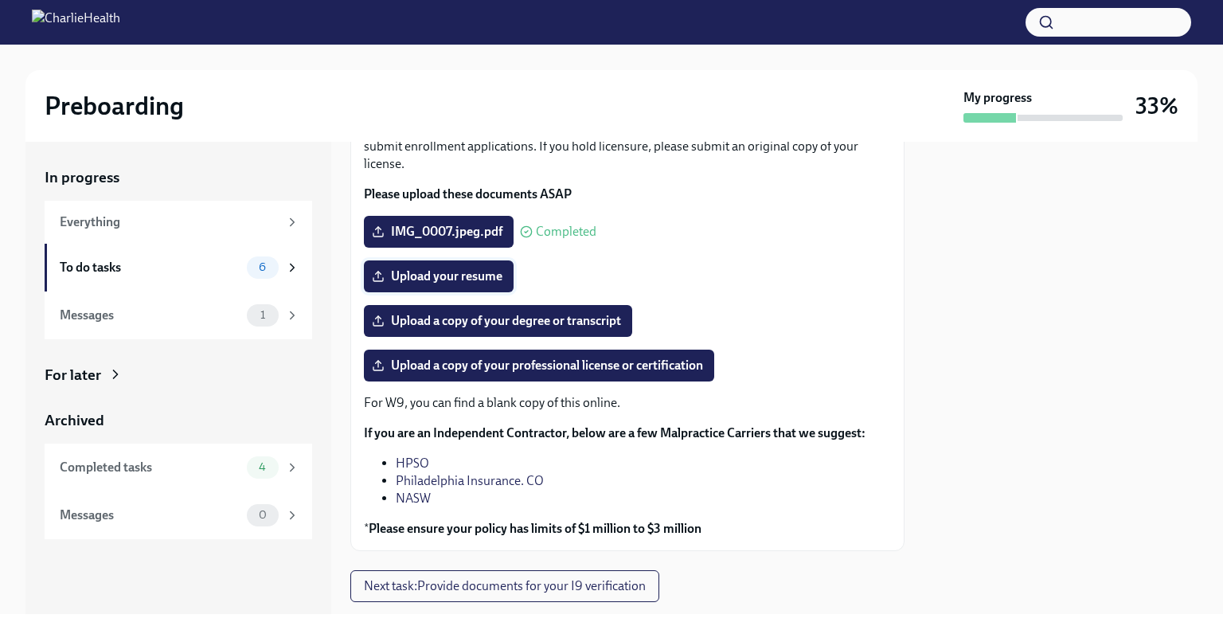
click at [432, 278] on span "Upload your resume" at bounding box center [438, 276] width 127 height 16
click at [0, 0] on input "Upload your resume" at bounding box center [0, 0] width 0 height 0
click at [442, 279] on span "Upload your resume" at bounding box center [438, 276] width 127 height 16
click at [0, 0] on input "Upload your resume" at bounding box center [0, 0] width 0 height 0
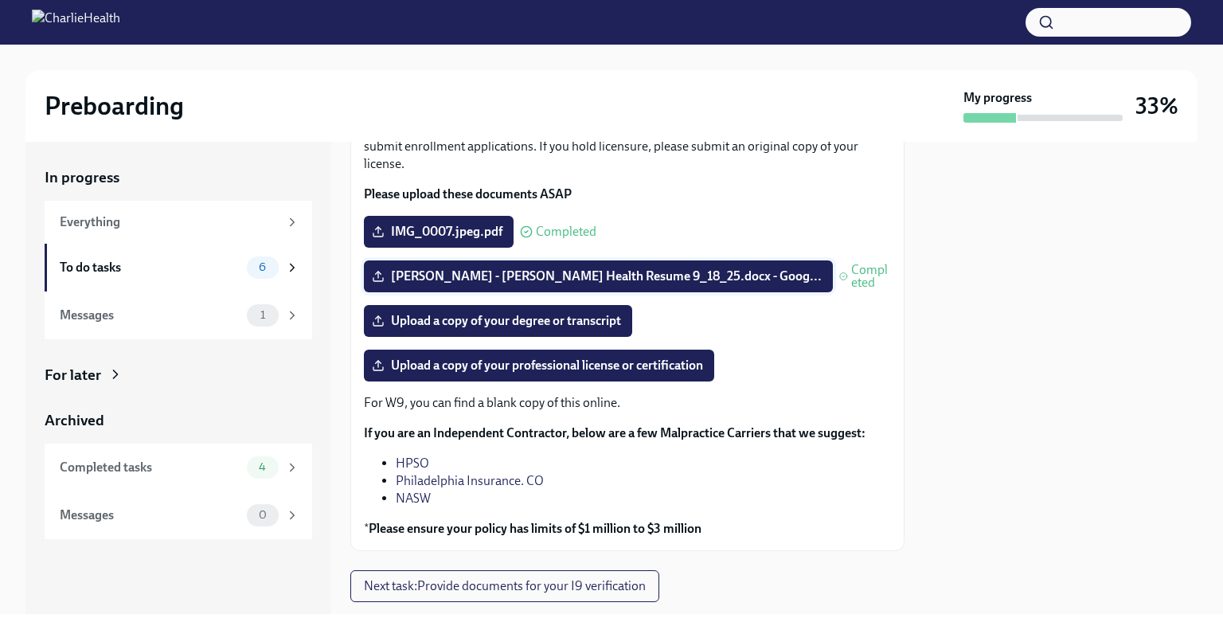
click at [633, 275] on span "[PERSON_NAME] - [PERSON_NAME] Health Resume 9_18_25.docx - Goog..." at bounding box center [598, 276] width 447 height 16
click at [0, 0] on input "[PERSON_NAME] - [PERSON_NAME] Health Resume 9_18_25.docx - Goog..." at bounding box center [0, 0] width 0 height 0
click at [661, 279] on span "[PERSON_NAME] - [PERSON_NAME] Health Resume 9_18_25.docx - Goog..." at bounding box center [598, 276] width 447 height 16
click at [0, 0] on input "[PERSON_NAME] - [PERSON_NAME] Health Resume 9_18_25.docx - Goog..." at bounding box center [0, 0] width 0 height 0
click at [494, 317] on span "Upload a copy of your degree or transcript" at bounding box center [498, 321] width 246 height 16
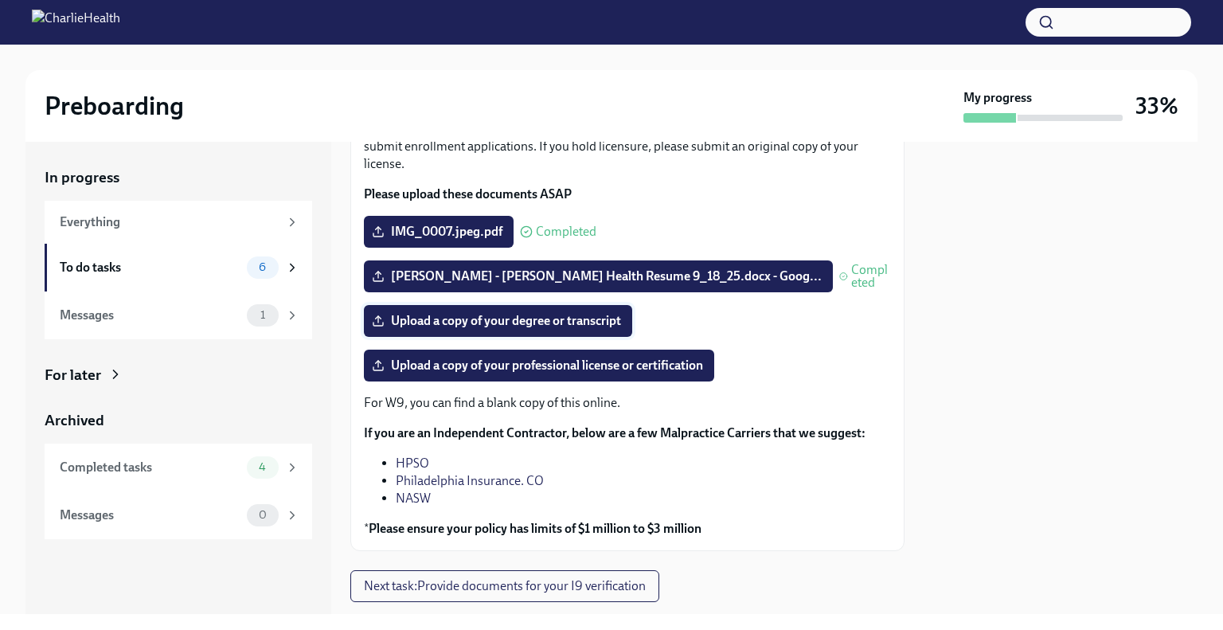
click at [0, 0] on input "Upload a copy of your degree or transcript" at bounding box center [0, 0] width 0 height 0
click at [506, 367] on span "Upload a copy of your professional license or certification" at bounding box center [539, 365] width 328 height 16
click at [0, 0] on input "Upload a copy of your professional license or certification" at bounding box center [0, 0] width 0 height 0
click at [490, 365] on span "Upload a copy of your professional license or certification" at bounding box center [539, 365] width 328 height 16
click at [0, 0] on input "Upload a copy of your professional license or certification" at bounding box center [0, 0] width 0 height 0
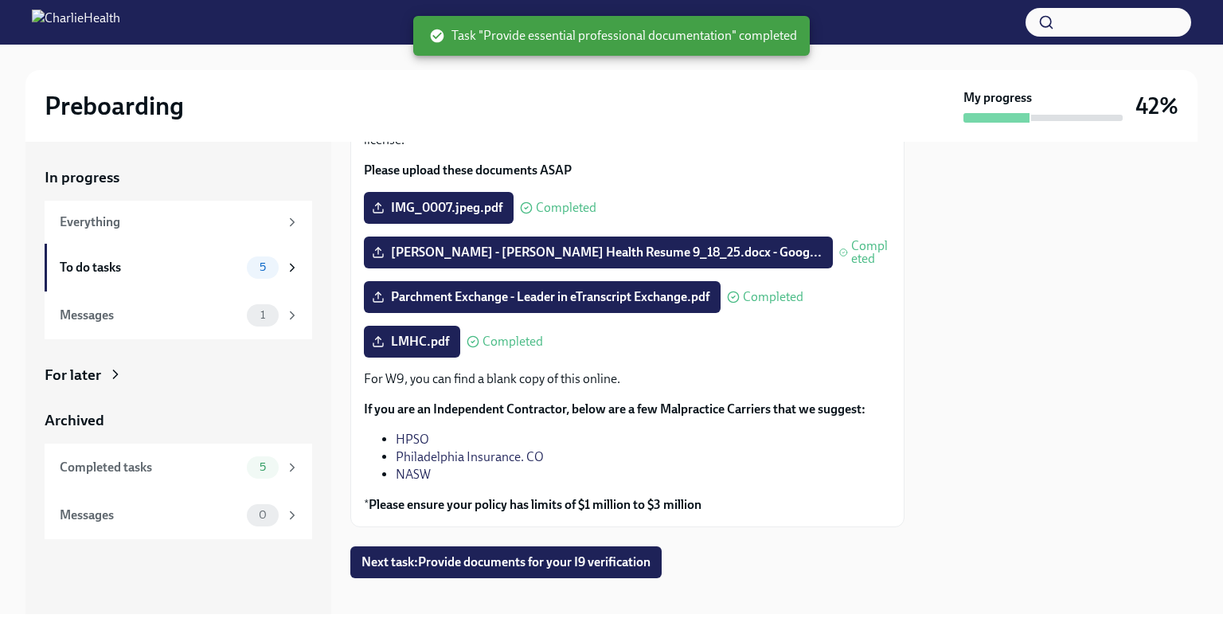
scroll to position [167, 0]
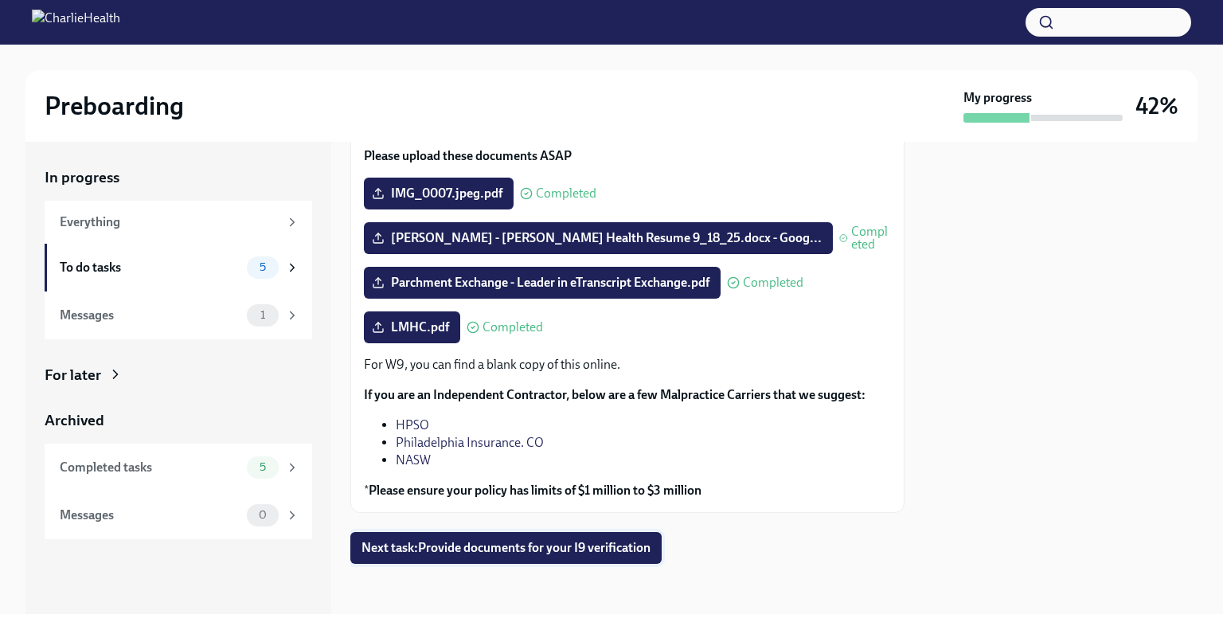
click at [568, 542] on span "Next task : Provide documents for your I9 verification" at bounding box center [505, 548] width 289 height 16
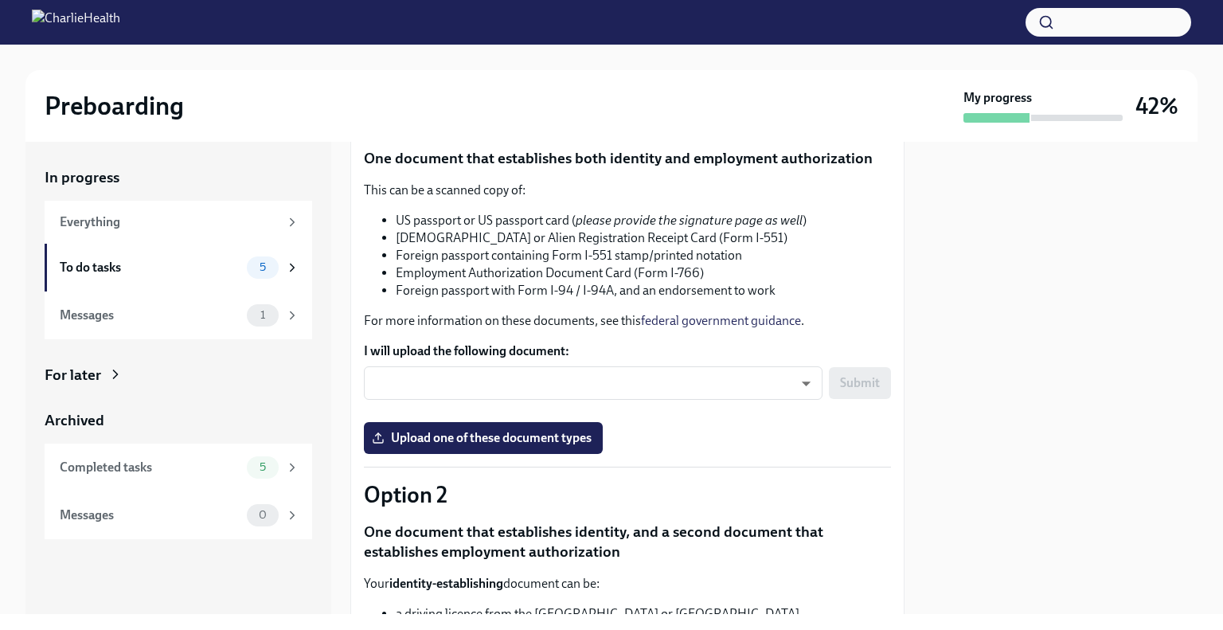
scroll to position [175, 0]
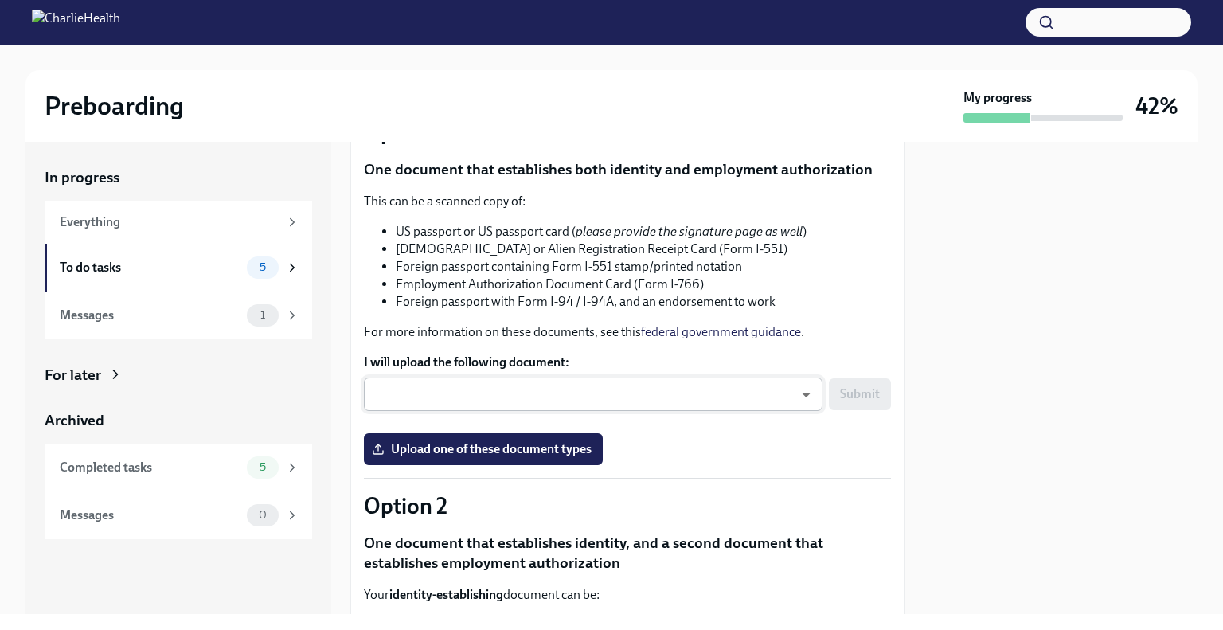
click at [488, 387] on body "Preboarding My progress 42% In progress Everything To do tasks 5 Messages 1 For…" at bounding box center [611, 315] width 1223 height 630
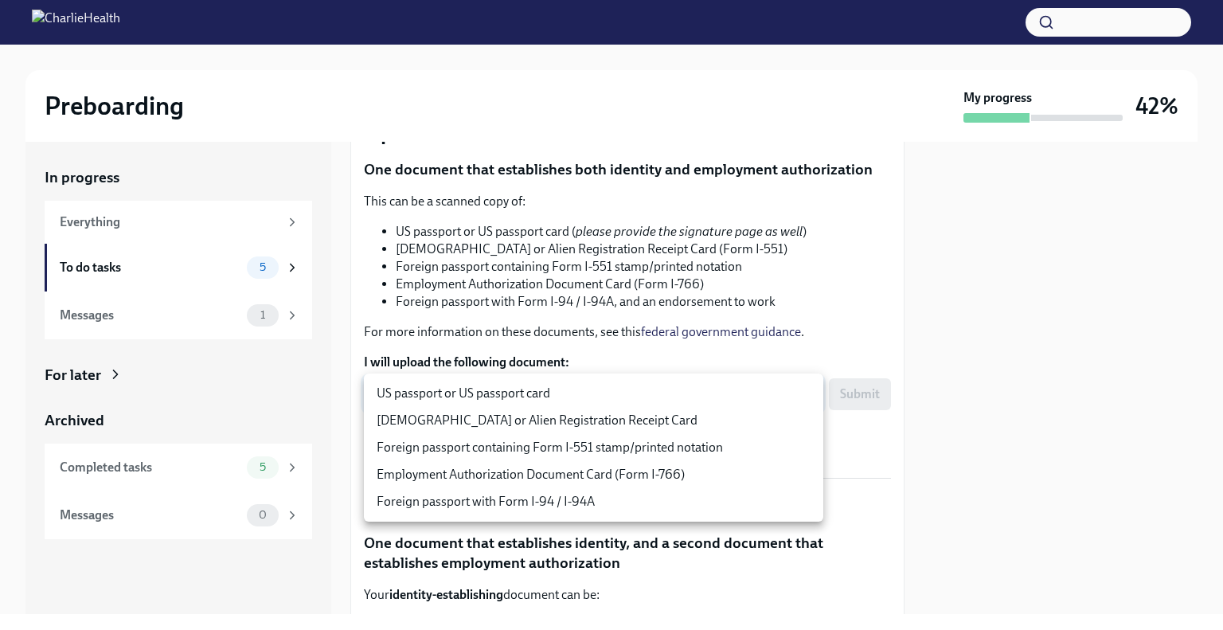
click at [1019, 334] on div at bounding box center [611, 315] width 1223 height 630
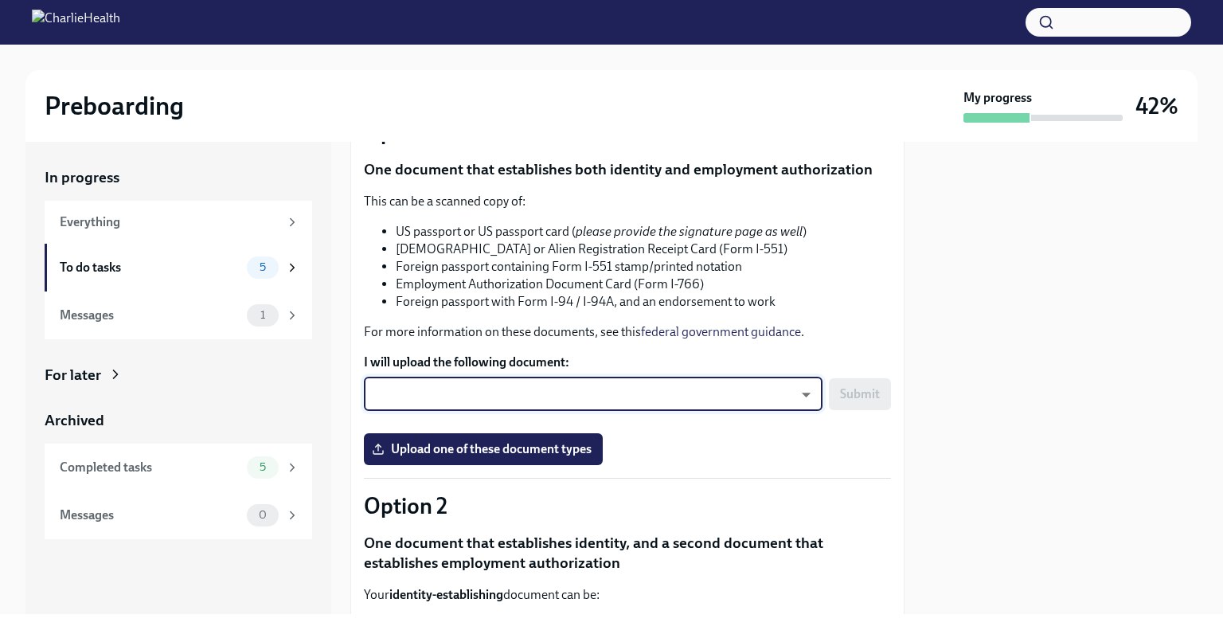
click at [709, 397] on body "Preboarding My progress 42% In progress Everything To do tasks 5 Messages 1 For…" at bounding box center [611, 315] width 1223 height 630
